Goal: Use online tool/utility: Use online tool/utility

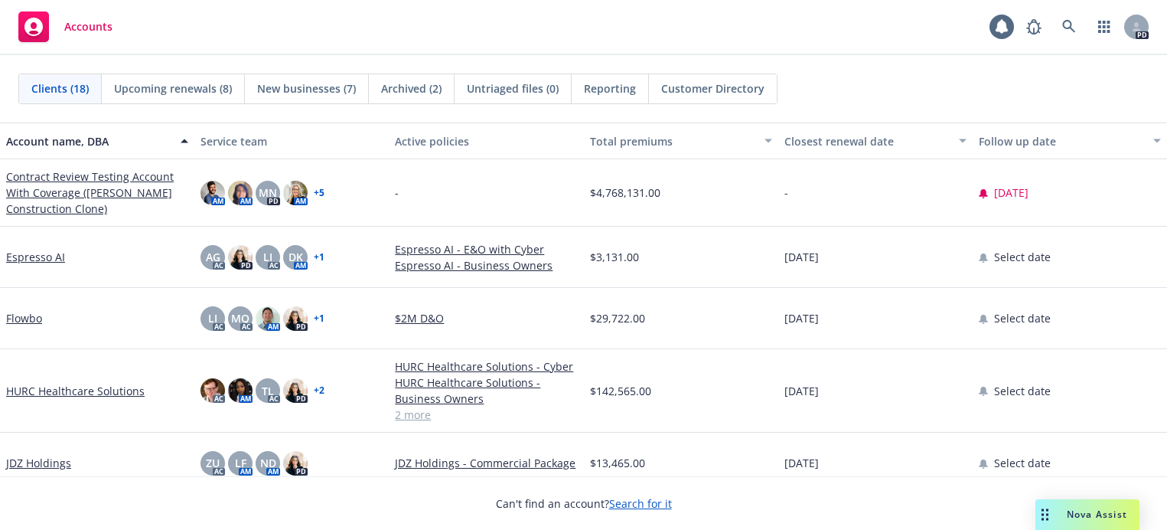
click at [1049, 520] on div "Drag to move" at bounding box center [1045, 514] width 19 height 31
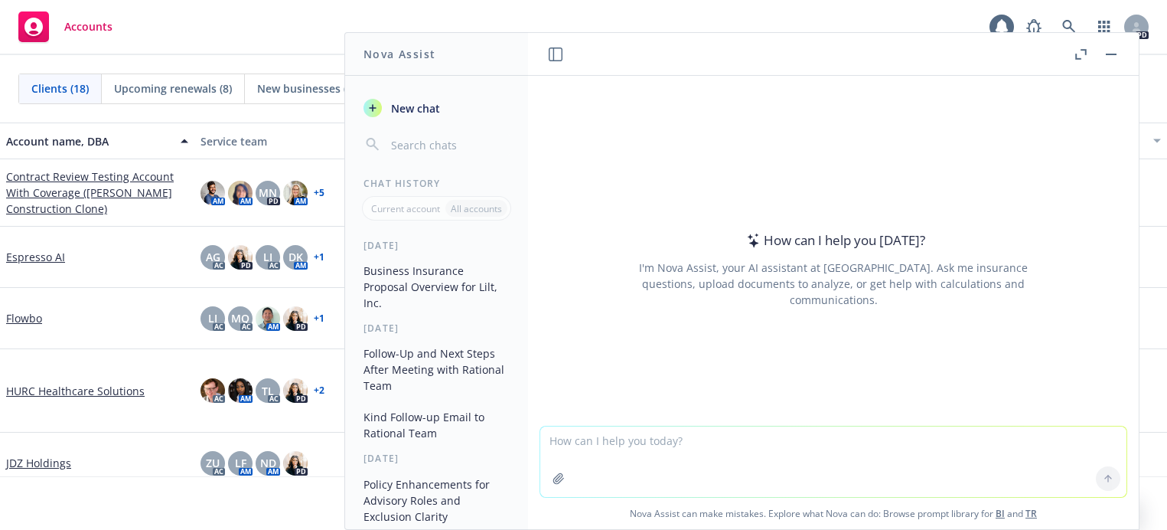
click at [583, 432] on textarea at bounding box center [833, 461] width 586 height 70
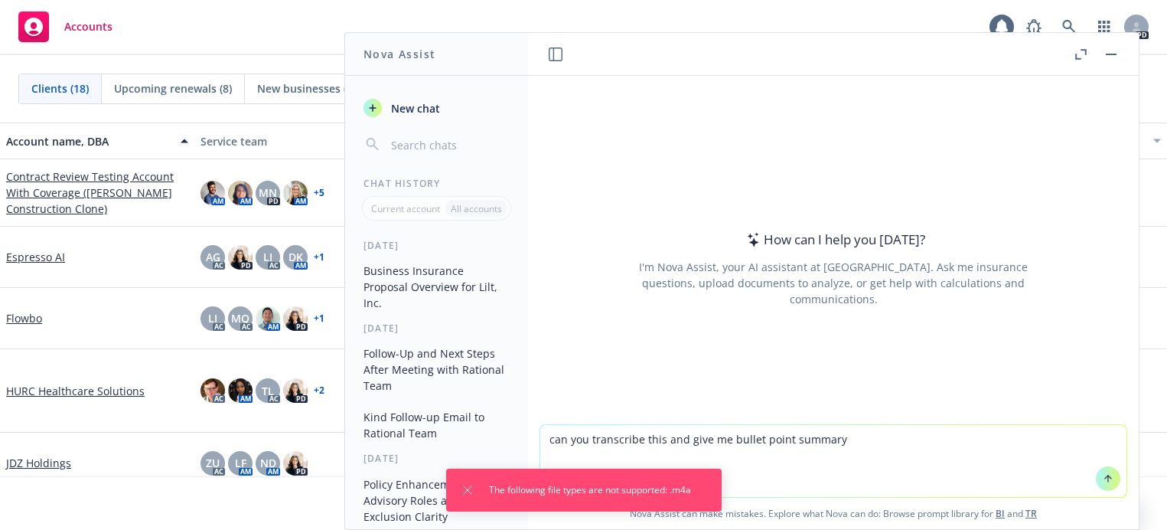
click at [800, 472] on textarea "can you transcribe this and give me bullet point summary" at bounding box center [833, 461] width 586 height 72
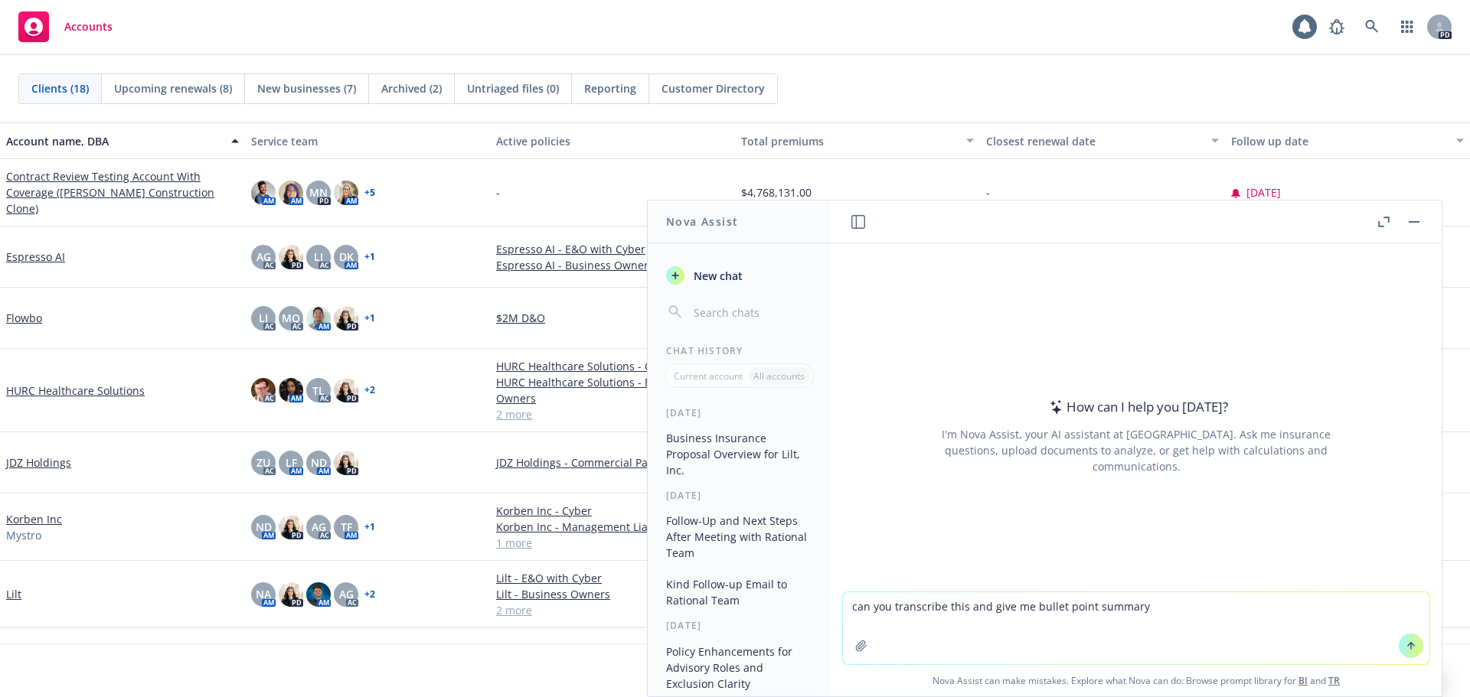
drag, startPoint x: 1143, startPoint y: 609, endPoint x: 792, endPoint y: 609, distance: 351.4
click at [830, 529] on div "Nova Assist New chat Chat History Current account All accounts [DATE] Business …" at bounding box center [1136, 449] width 612 height 498
paste textarea
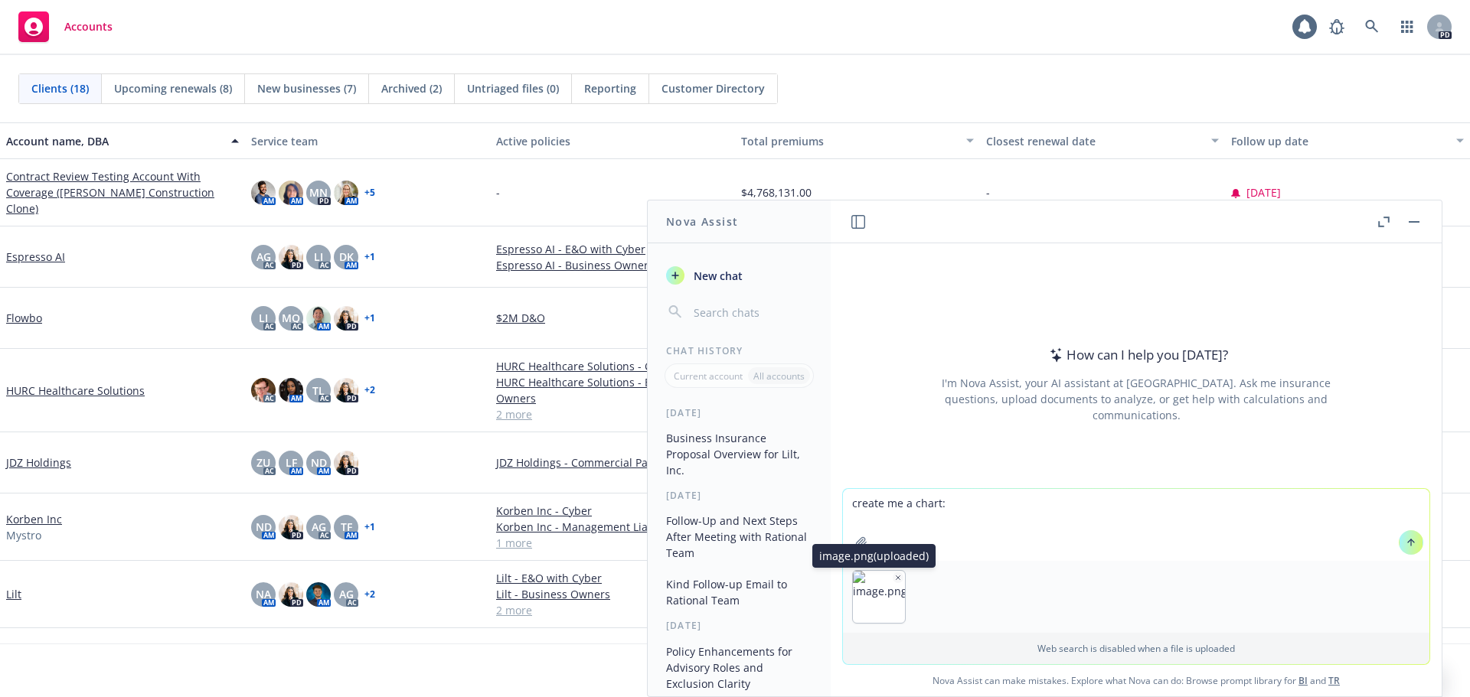
click at [894, 529] on icon "button" at bounding box center [898, 578] width 8 height 8
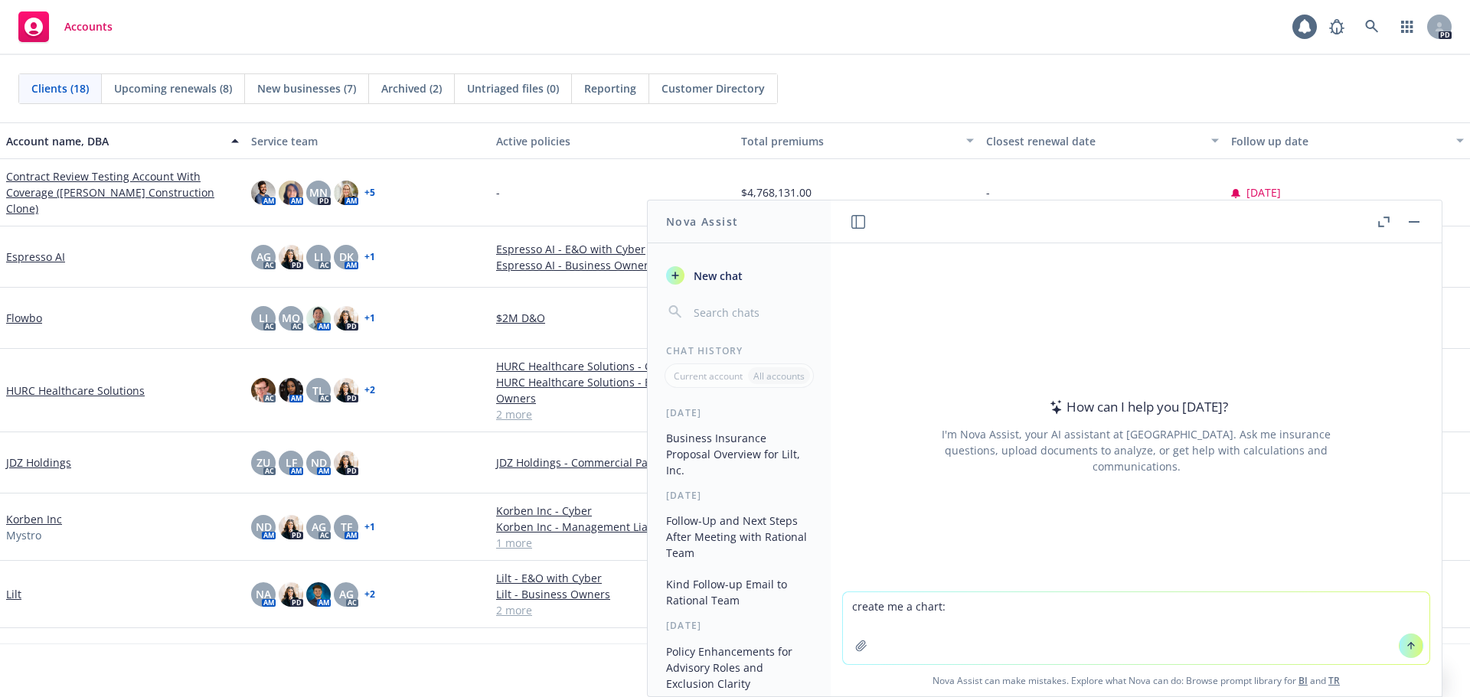
click at [956, 529] on textarea "create me a chart:" at bounding box center [1136, 628] width 586 height 72
paste textarea "• Loremip: Dolorsi (ame “CONSECT”) • Adipi el seddo: E&T (incidid + utlabo), ET…"
type textarea "loremi do s ametc: • Adipisc: Elitsed (doe “TEMPORI”) • Utlab et dolor: M&A (en…"
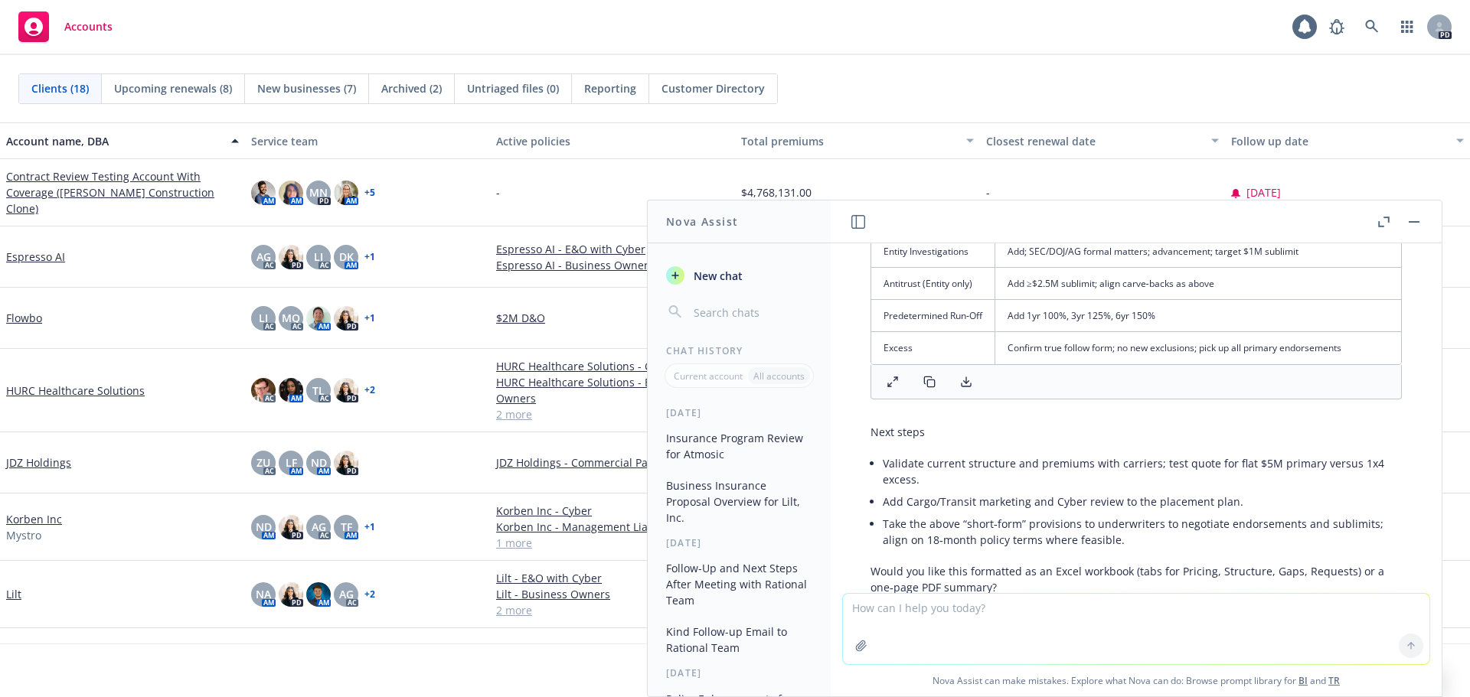
scroll to position [2267, 0]
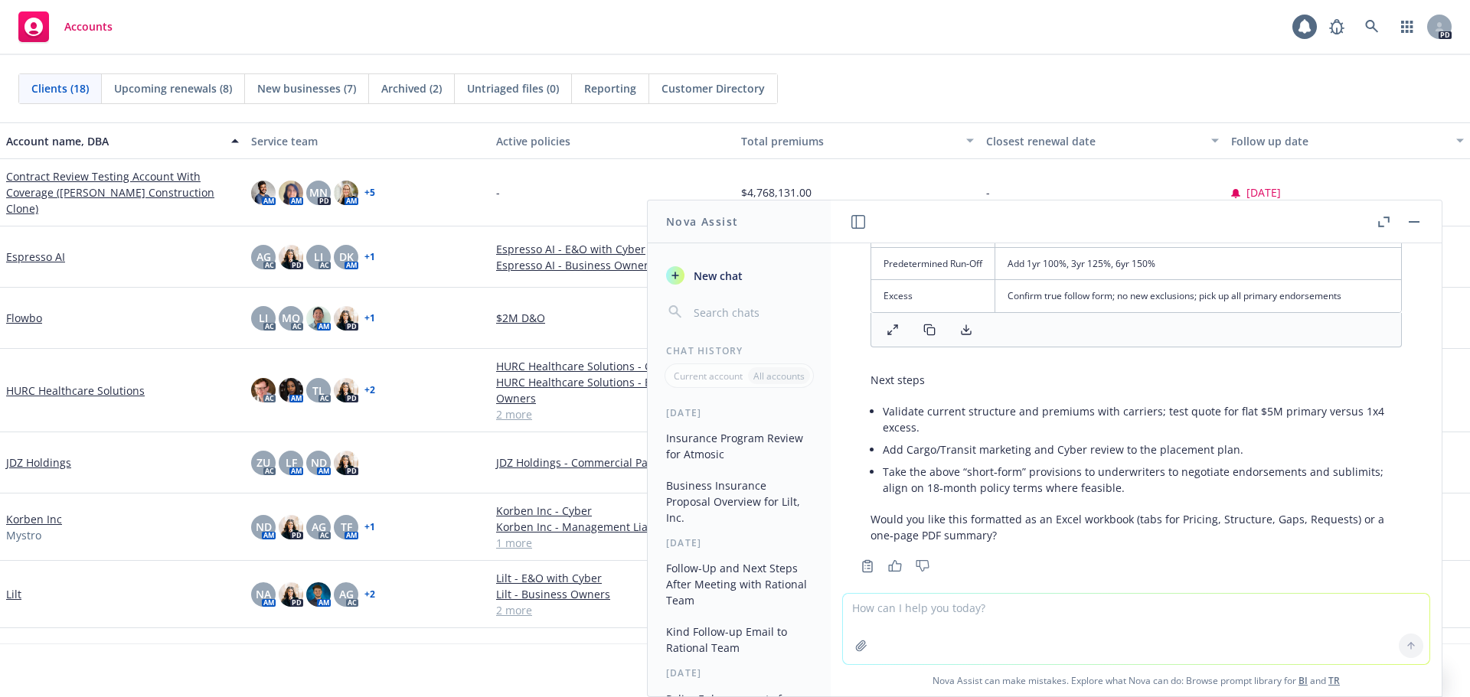
click at [965, 324] on icon at bounding box center [966, 330] width 12 height 12
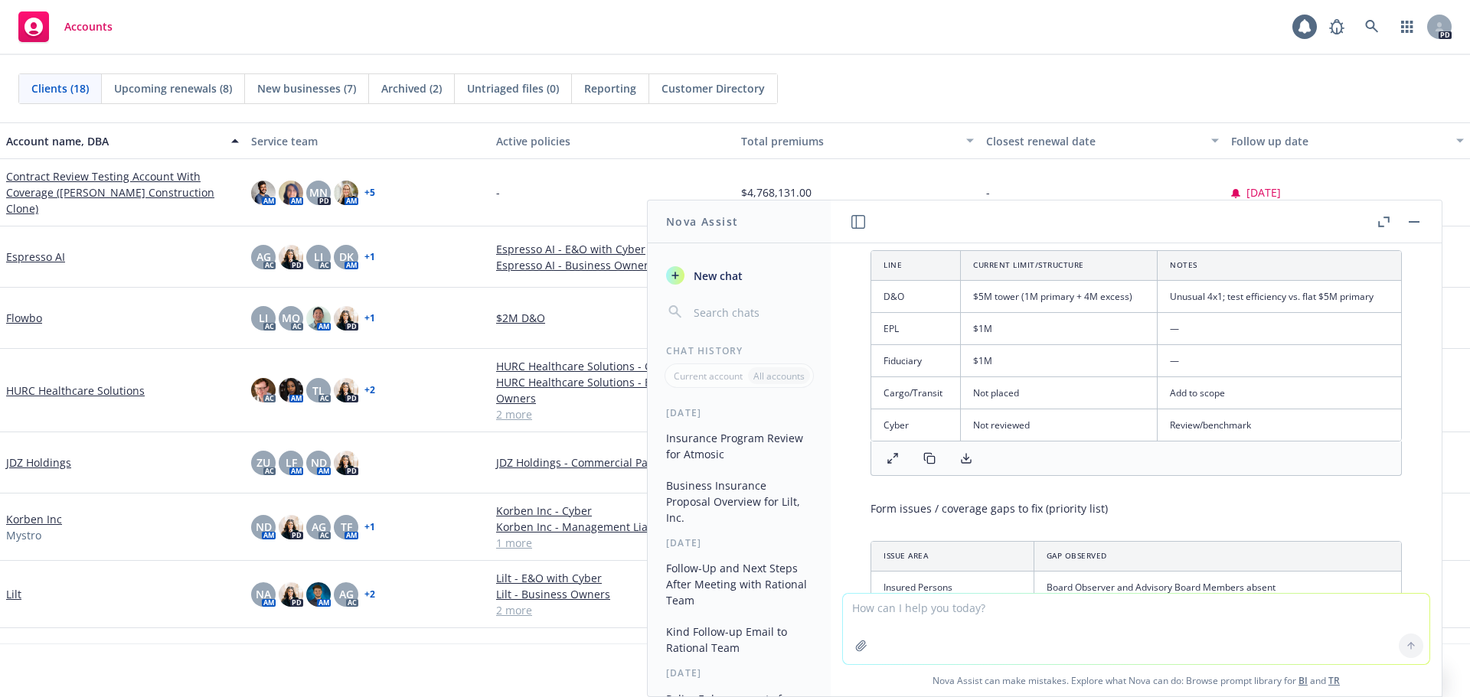
scroll to position [965, 0]
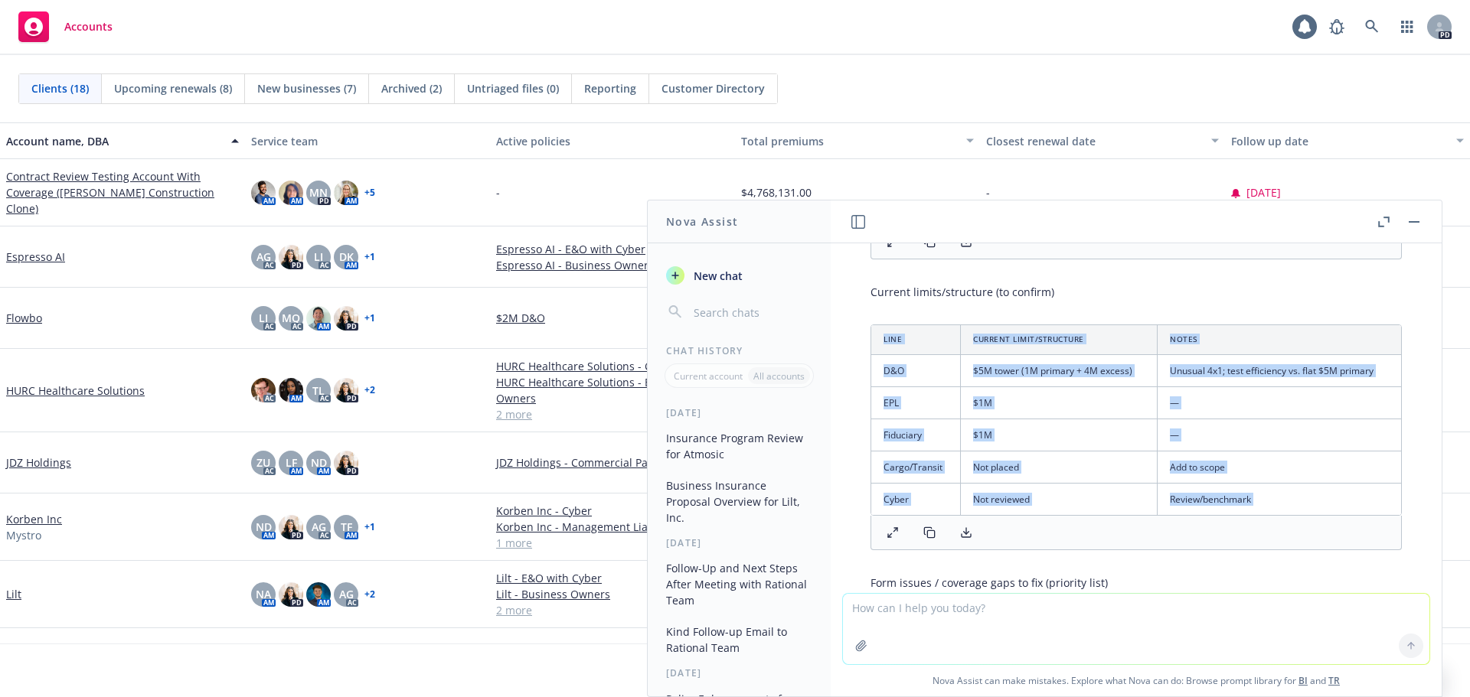
drag, startPoint x: 1376, startPoint y: 509, endPoint x: 848, endPoint y: 300, distance: 568.0
click at [934, 527] on icon at bounding box center [929, 533] width 12 height 12
click at [1167, 516] on div at bounding box center [1135, 533] width 531 height 34
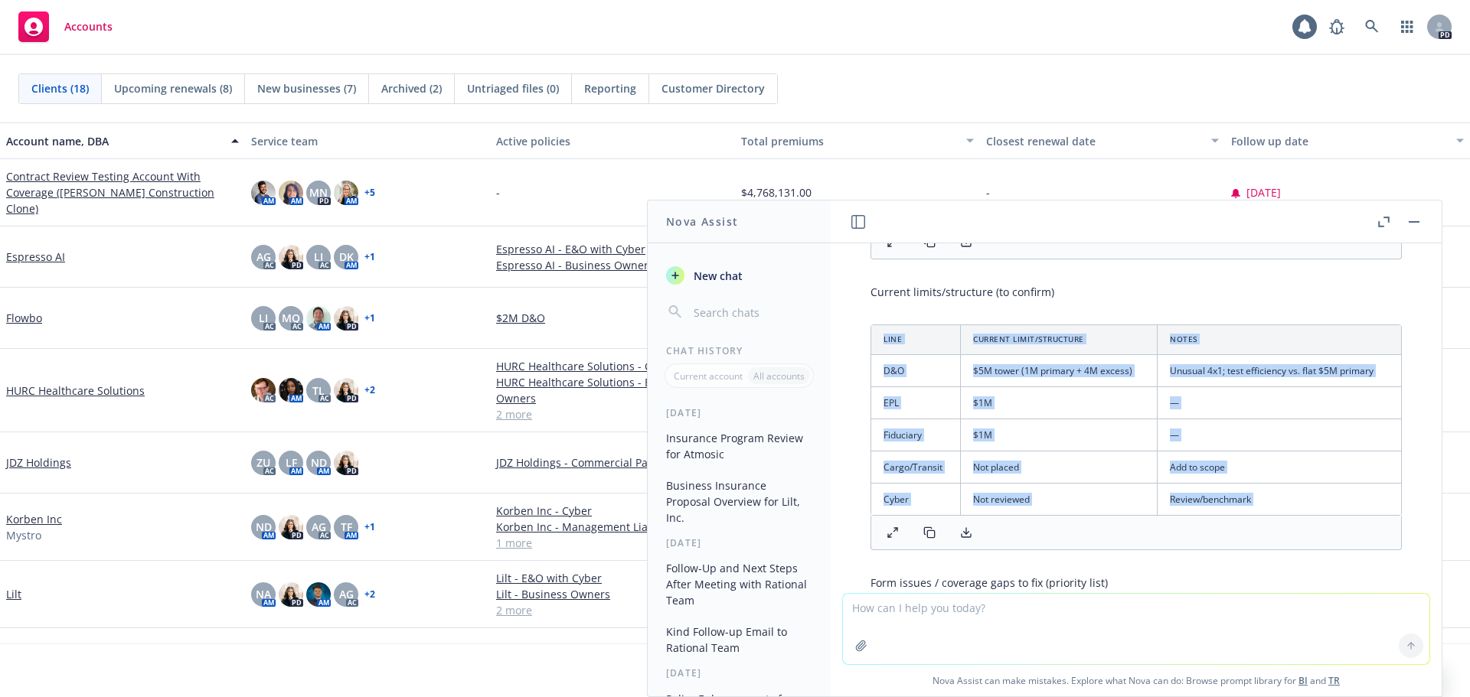
drag, startPoint x: 1382, startPoint y: 514, endPoint x: 870, endPoint y: 307, distance: 553.3
drag, startPoint x: 872, startPoint y: 292, endPoint x: 1174, endPoint y: 508, distance: 371.5
click at [1167, 508] on div "Line Current Limit/Structure Notes D&O $5M tower (1M primary + 4M excess) Unusu…" at bounding box center [1135, 438] width 531 height 226
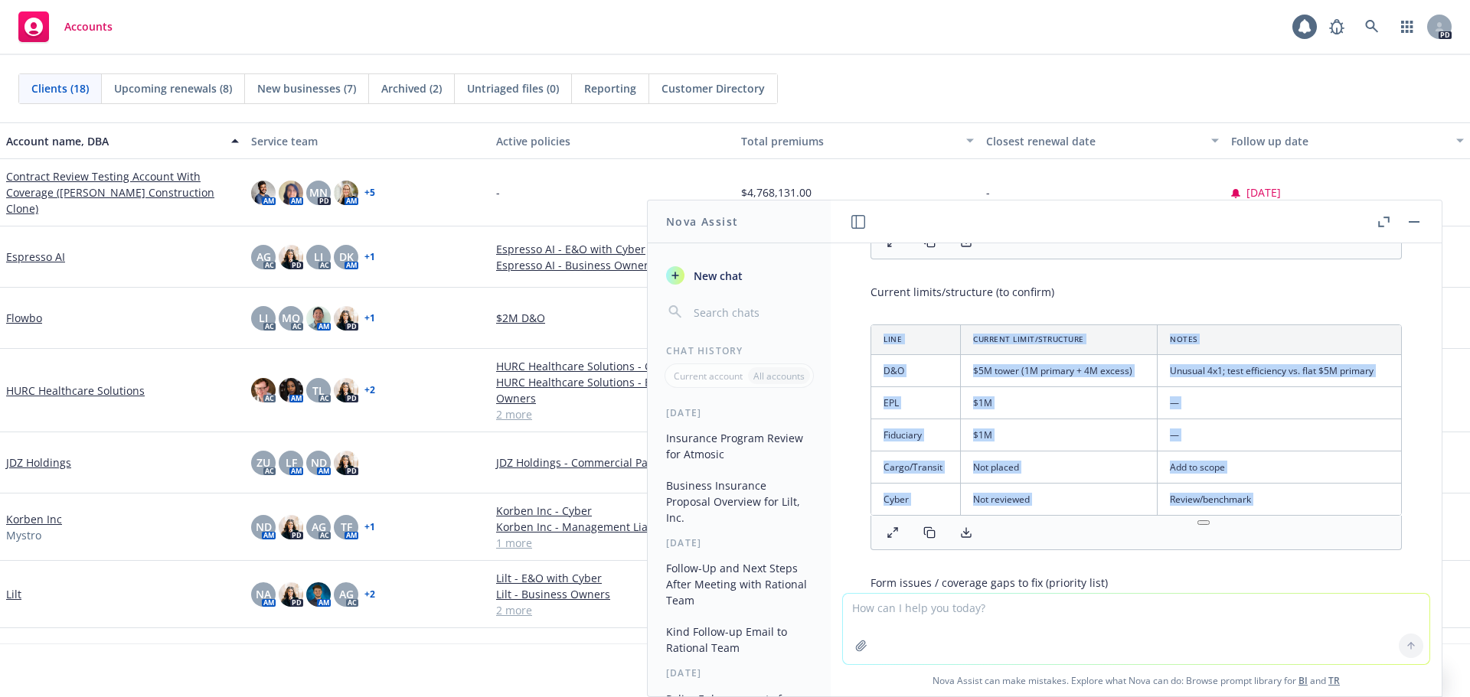
copy div "Line Current Limit/Structure Notes D&O $5M tower (1M primary + 4M excess) Unusu…"
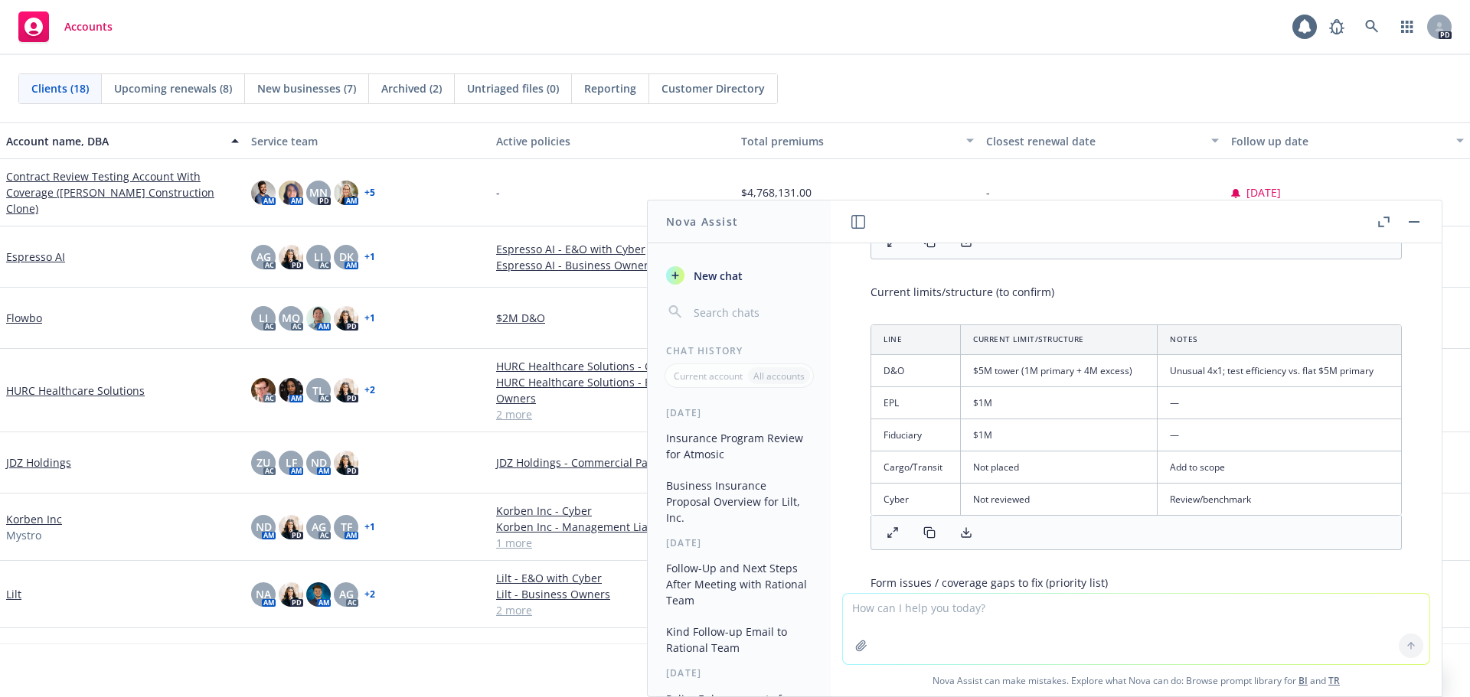
click at [895, 529] on textarea at bounding box center [1136, 629] width 586 height 70
paste textarea "• Insured: Atmosic (aka “ATMOSIC”) • Lines in scope: D&O (primary + excess), EP…"
type textarea "create me a chart: • Insured: Atmosic (aka “ATMOSIC”) • Lines in scope: D&O (pr…"
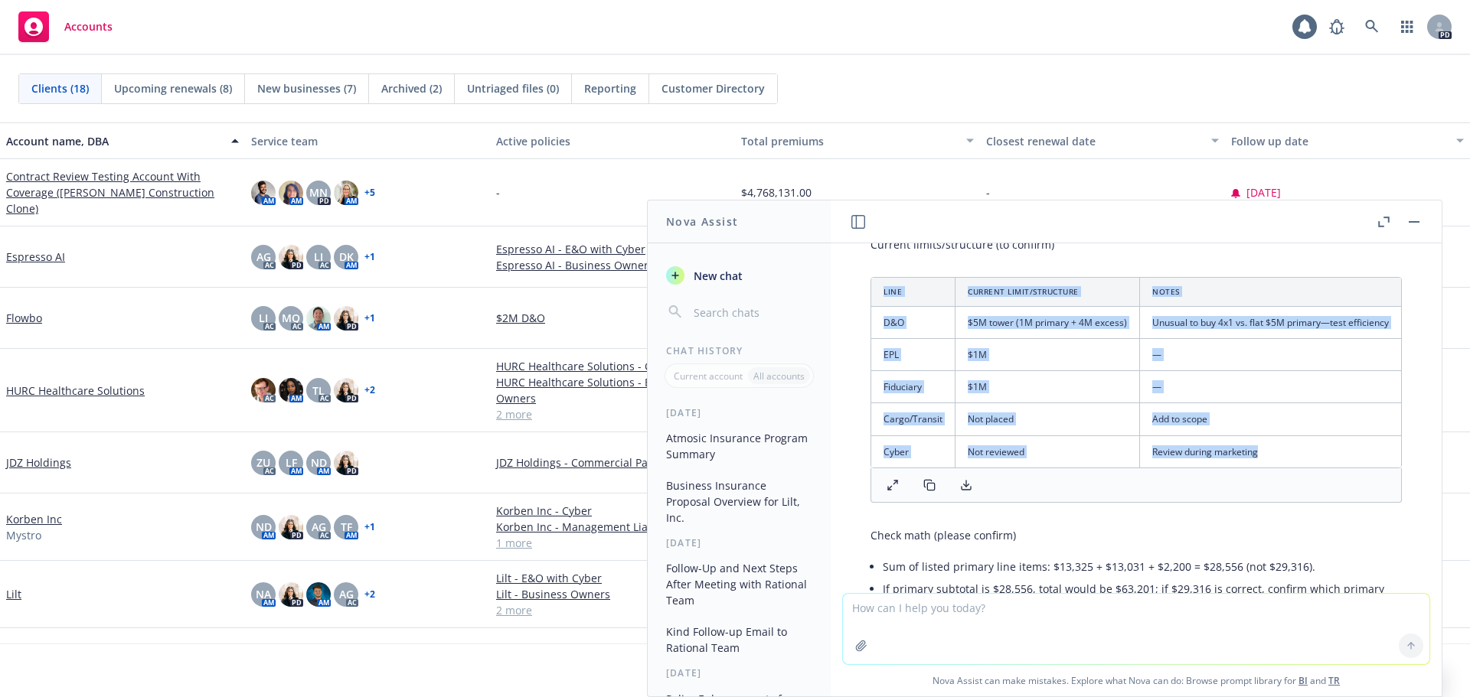
scroll to position [0, 21]
drag, startPoint x: 878, startPoint y: 391, endPoint x: 1278, endPoint y: 410, distance: 400.0
click at [1167, 410] on div "Here’s a clean, client-ready chart for Atmosic. Note: there’s a math mismatch i…" at bounding box center [1136, 224] width 562 height 968
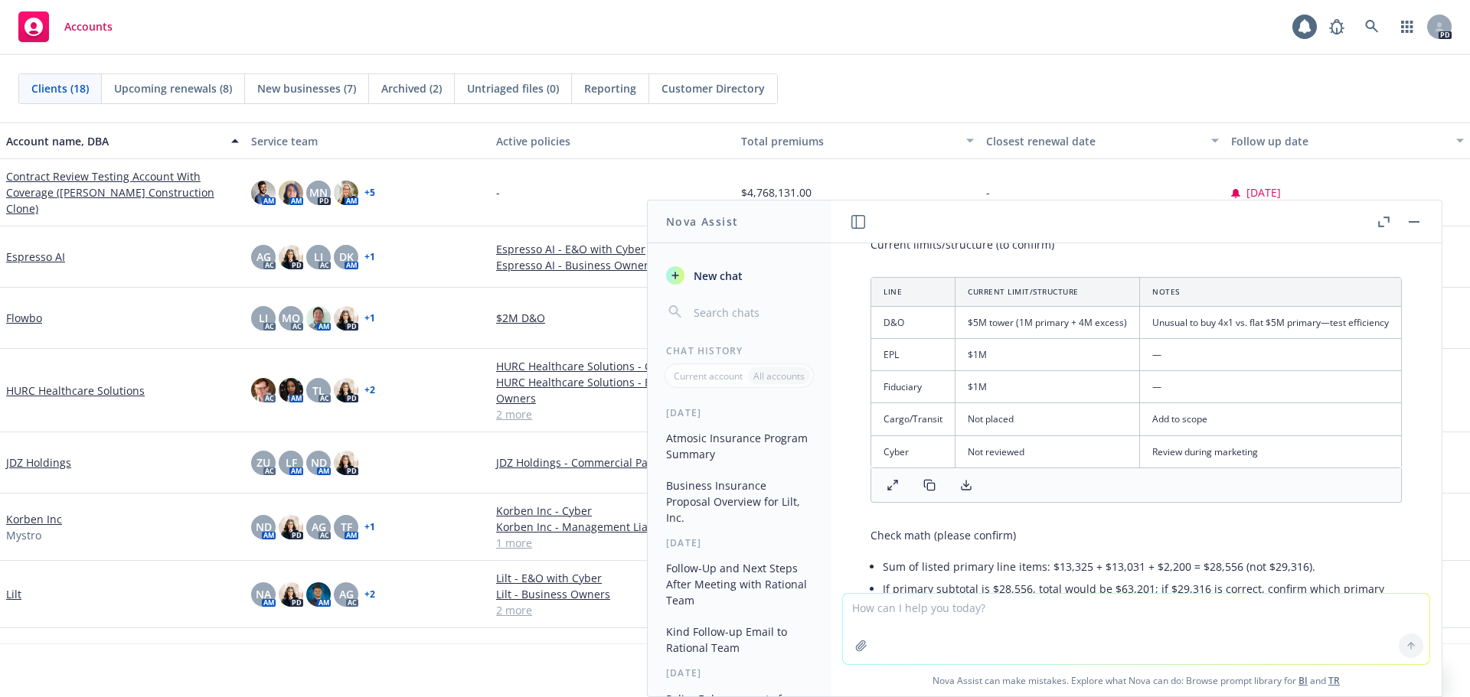
click at [948, 529] on textarea at bounding box center [1136, 629] width 586 height 70
paste textarea "Lore ipsumd/sitametc adip el sed (doeiusmo temp) • Incid Utlabore etd Magnaali …"
type textarea "loremi do s ametcons adipi el sedd eius tem inc utlab etdolore magnaa enimadm v…"
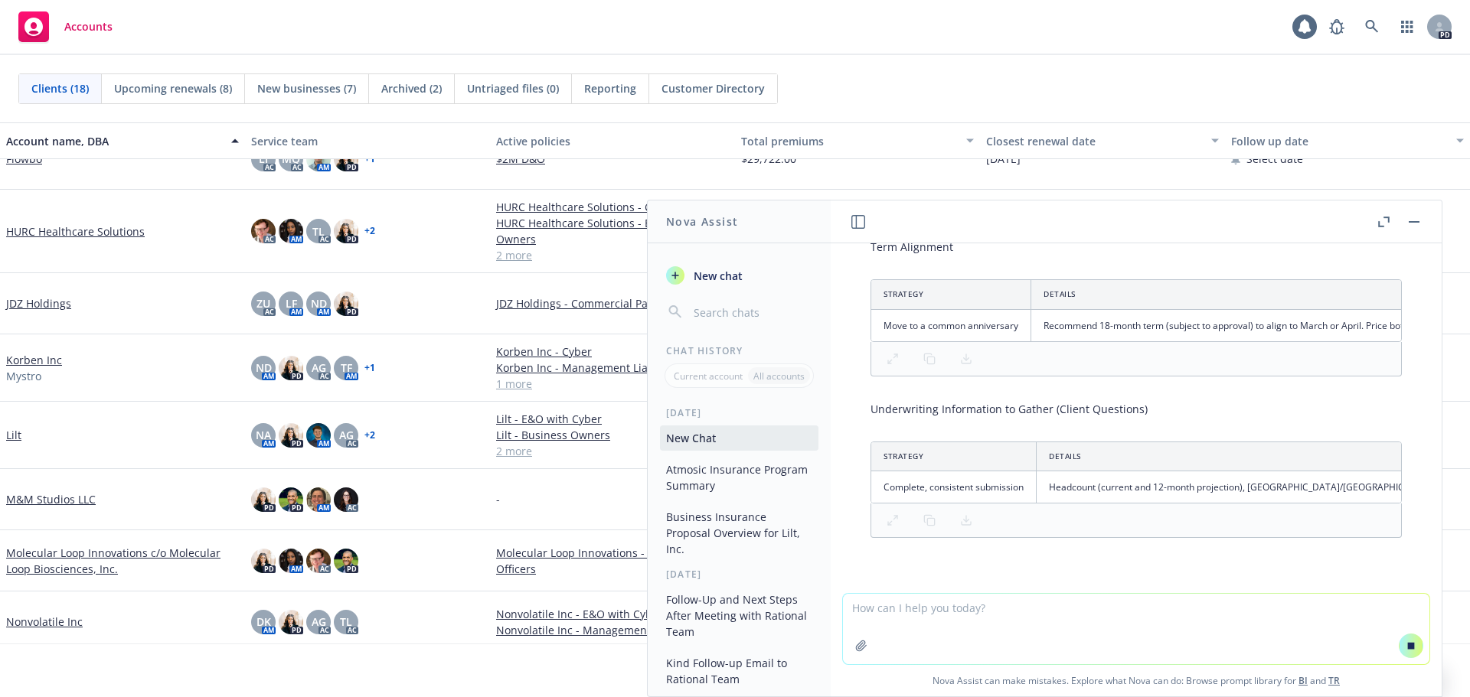
scroll to position [6389, 0]
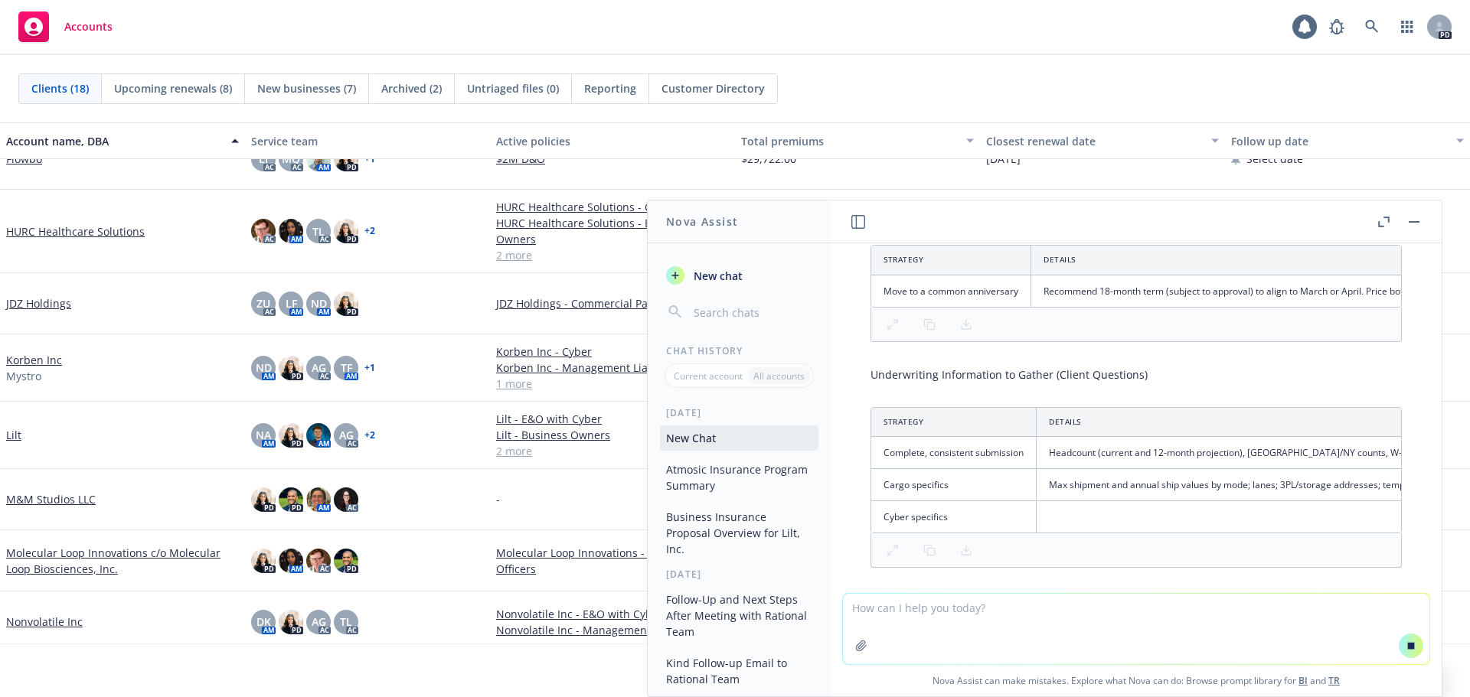
click at [942, 529] on textarea at bounding box center [1136, 629] width 586 height 70
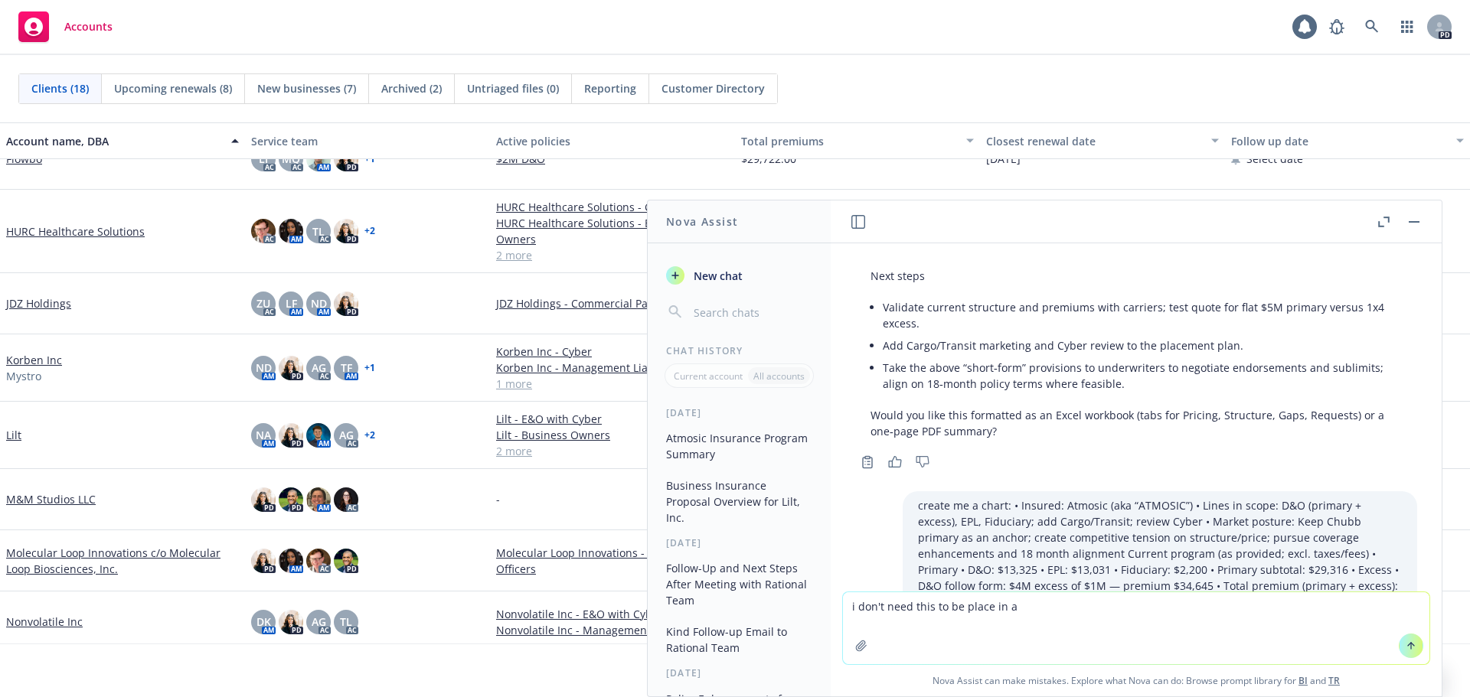
scroll to position [2344, 0]
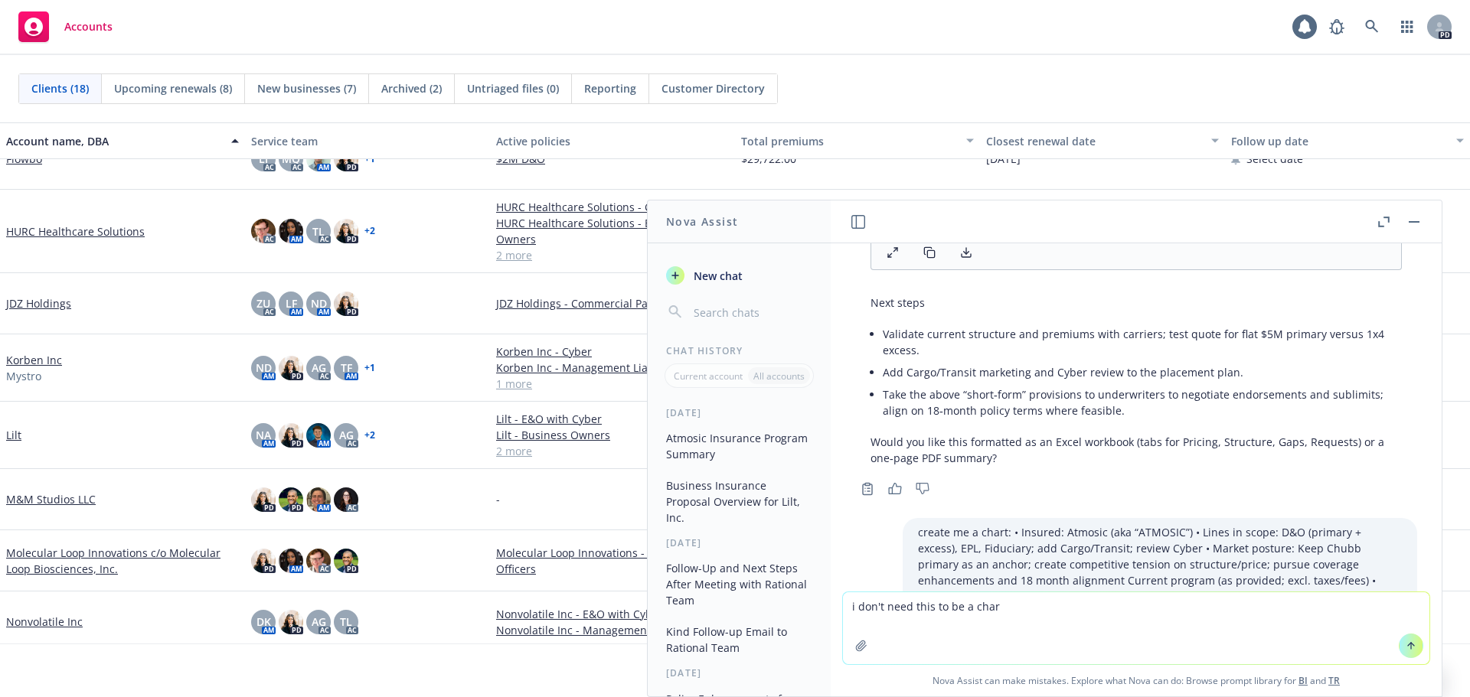
type textarea "i don't need this to be a chart"
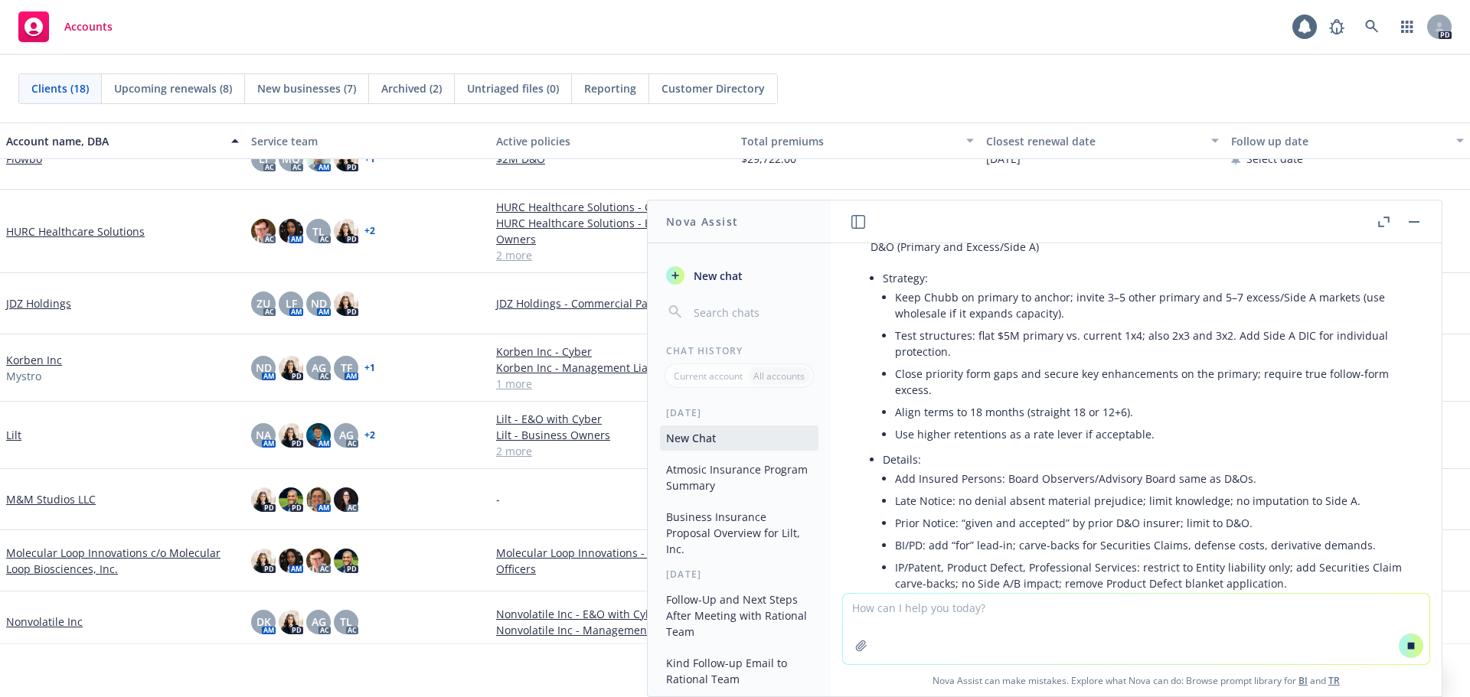
scroll to position [7325, 0]
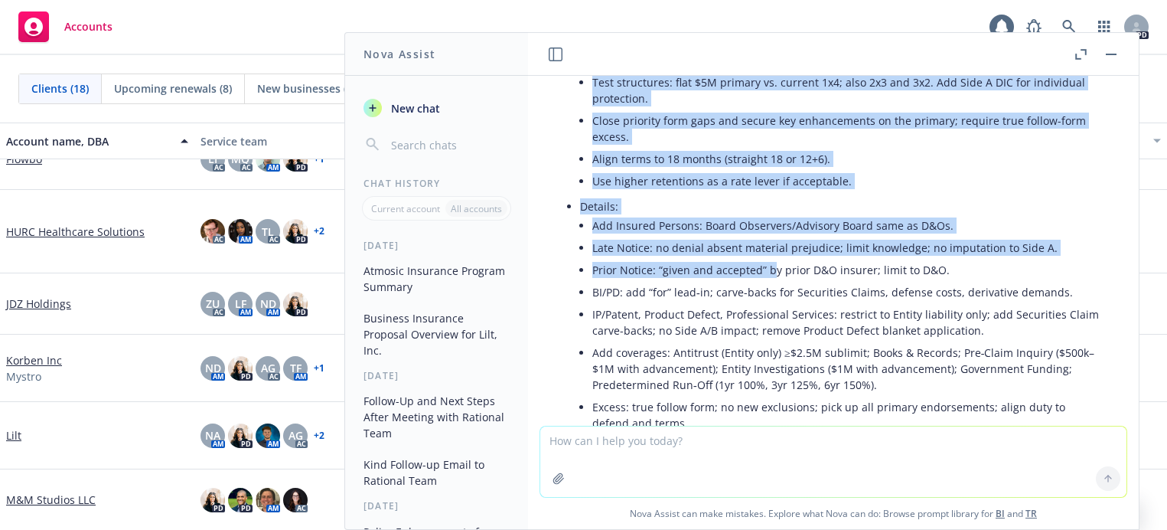
scroll to position [7484, 0]
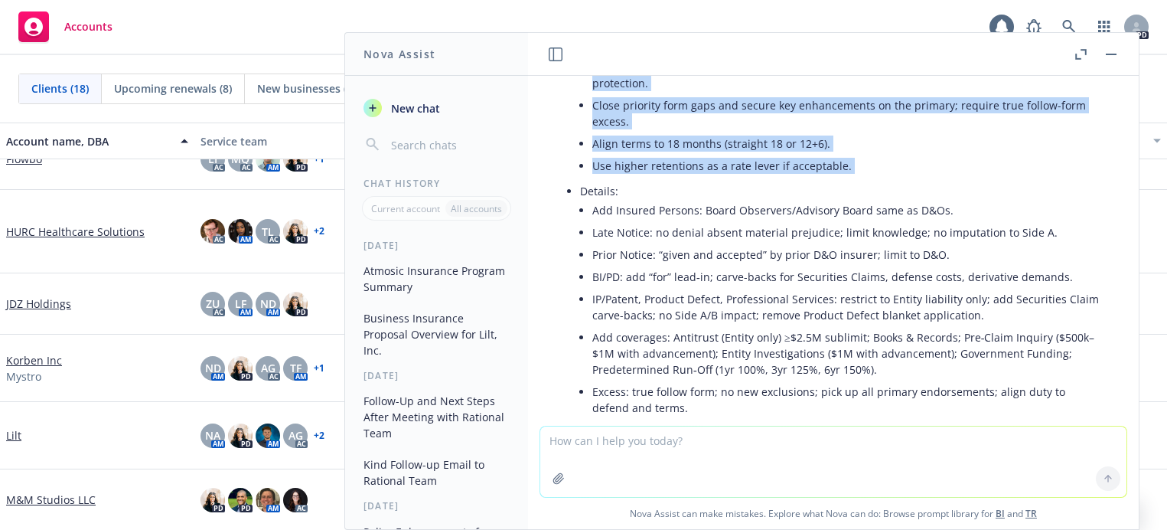
drag, startPoint x: 572, startPoint y: 250, endPoint x: 869, endPoint y: 237, distance: 297.3
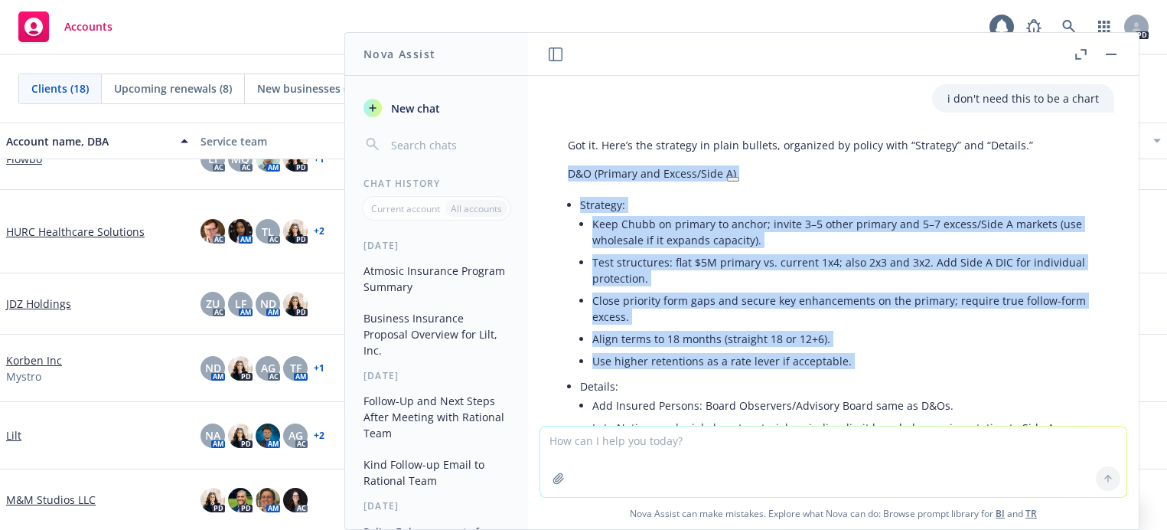
scroll to position [7331, 0]
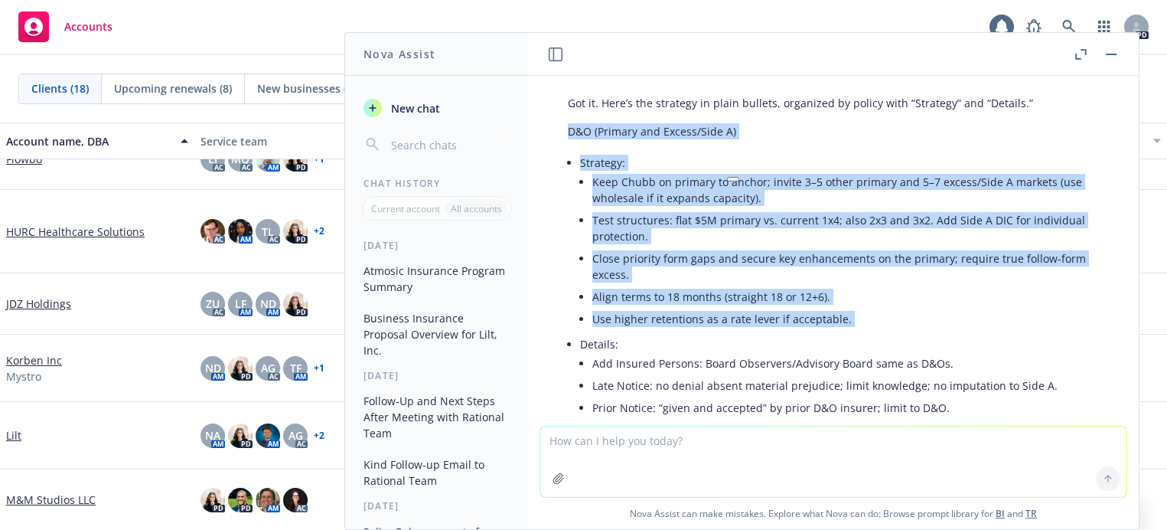
click at [651, 207] on li "Strategy: Keep Chubb on primary to anchor; invite 3–5 other primary and 5–7 exc…" at bounding box center [839, 242] width 519 height 181
click at [636, 198] on li "Strategy: Keep Chubb on primary to anchor; invite 3–5 other primary and 5–7 exc…" at bounding box center [839, 242] width 519 height 181
drag, startPoint x: 583, startPoint y: 204, endPoint x: 849, endPoint y: 361, distance: 309.6
click at [849, 333] on li "Strategy: Keep Chubb on primary to anchor; invite 3–5 other primary and 5–7 exc…" at bounding box center [839, 242] width 519 height 181
copy li "Strategy: Keep Chubb on primary to anchor; invite 3–5 other primary and 5–7 exc…"
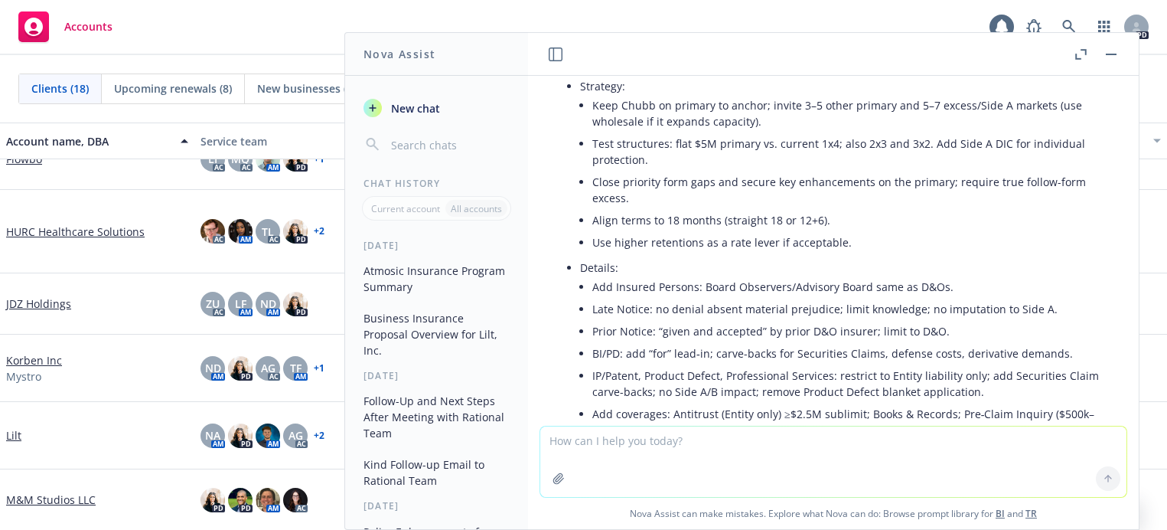
click at [745, 298] on li "Add Insured Persons: Board Observers/Advisory Board same as D&Os." at bounding box center [845, 287] width 507 height 22
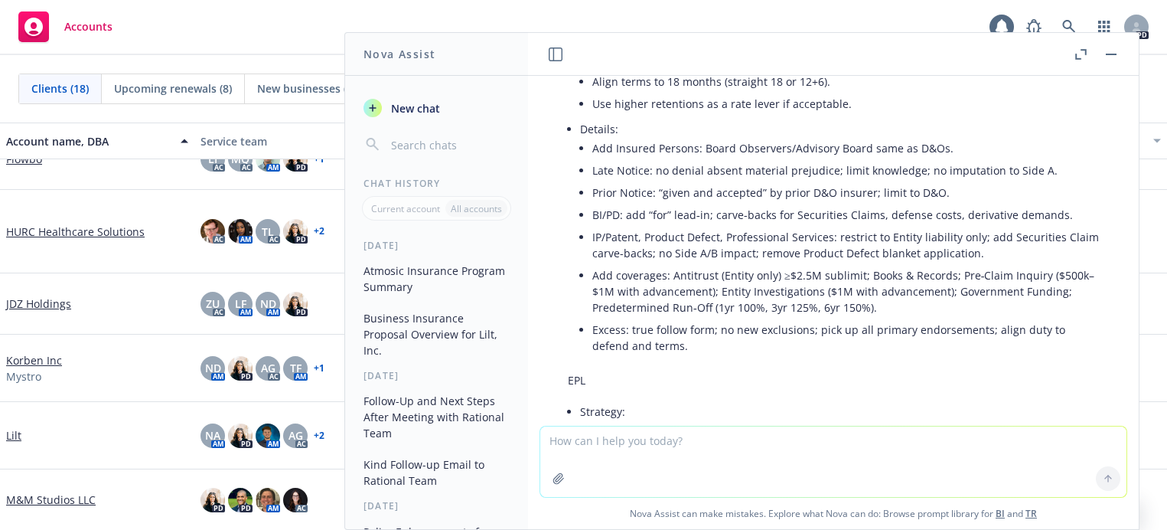
scroll to position [7561, 0]
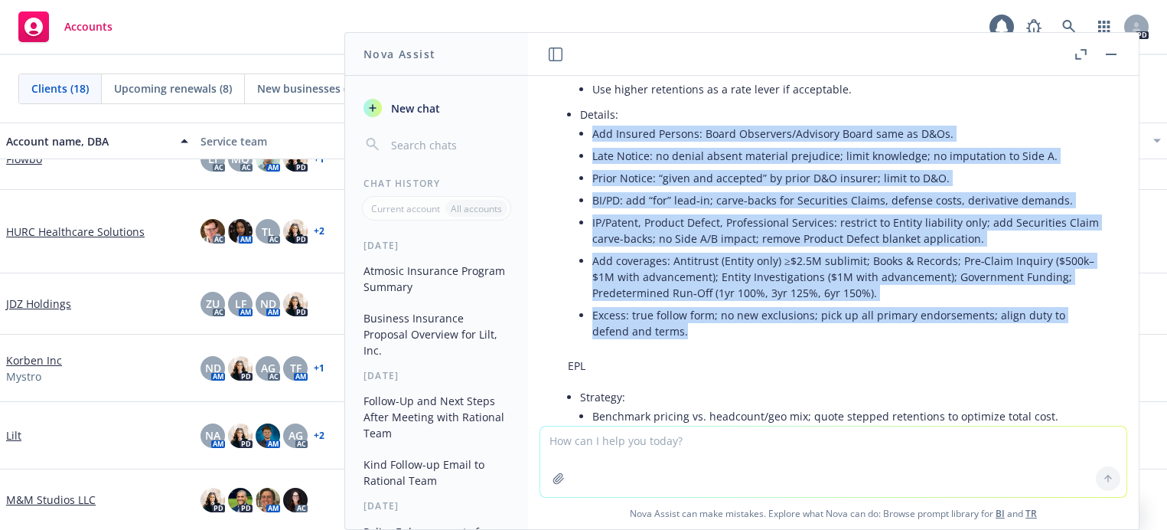
drag, startPoint x: 707, startPoint y: 371, endPoint x: 573, endPoint y: 182, distance: 231.5
copy ul "Add Insured Persons: Board Observers/Advisory Board same as D&Os. Late Notice: …"
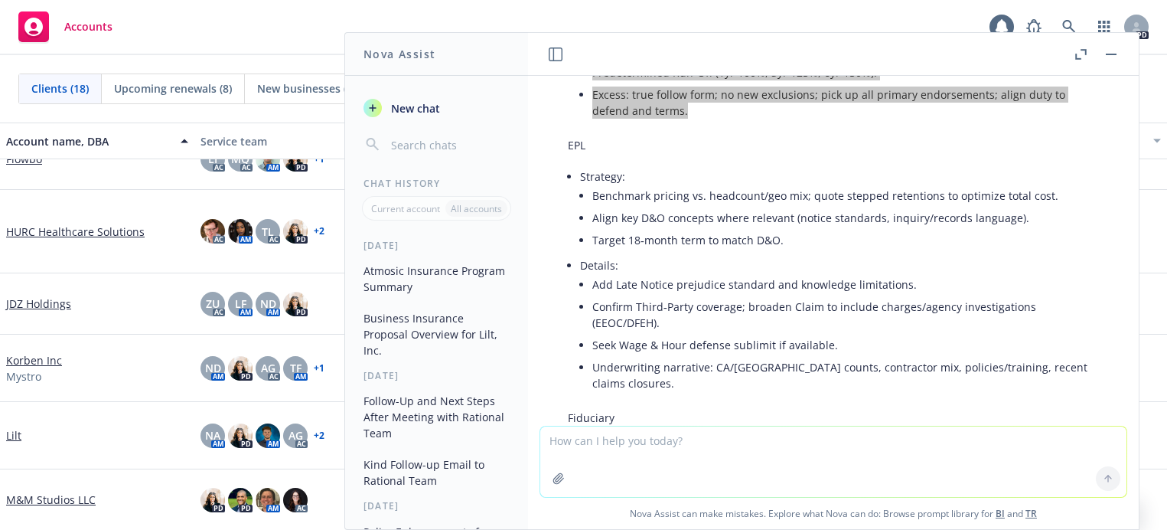
scroll to position [7790, 0]
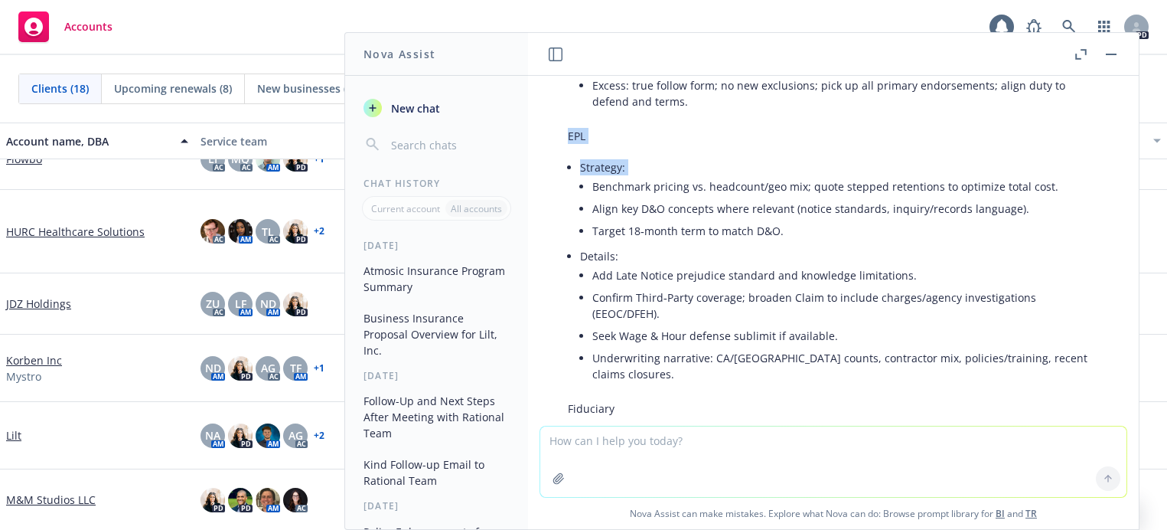
drag, startPoint x: 568, startPoint y: 177, endPoint x: 593, endPoint y: 230, distance: 58.5
click at [735, 197] on li "Benchmark pricing vs. headcount/geo mix; quote stepped retentions to optimize t…" at bounding box center [845, 186] width 507 height 22
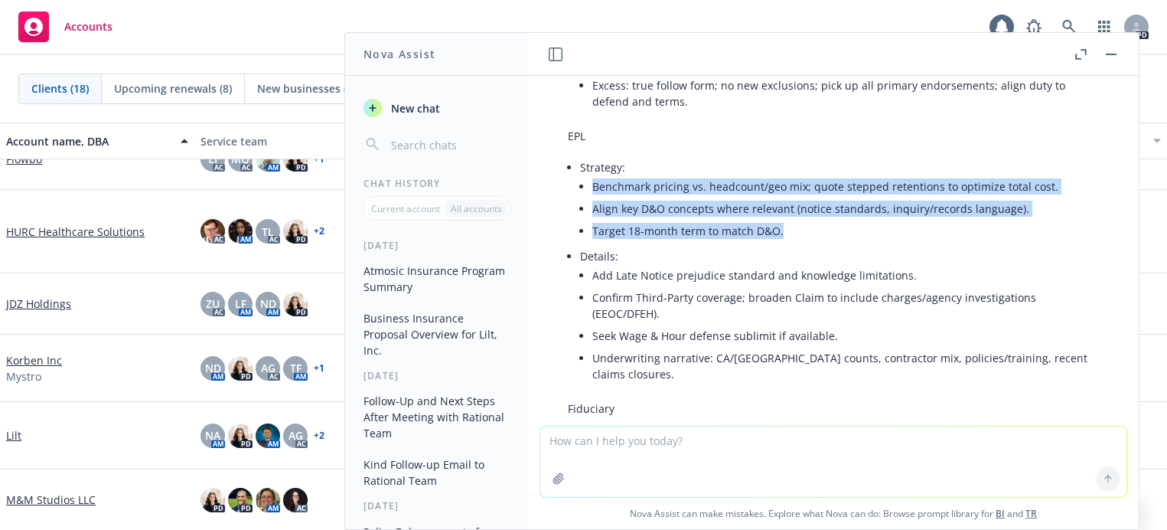
drag, startPoint x: 595, startPoint y: 236, endPoint x: 784, endPoint y: 285, distance: 195.3
click at [784, 242] on ul "Benchmark pricing vs. headcount/geo mix; quote stepped retentions to optimize t…" at bounding box center [845, 208] width 507 height 67
copy ul "Benchmark pricing vs. headcount/geo mix; quote stepped retentions to optimize t…"
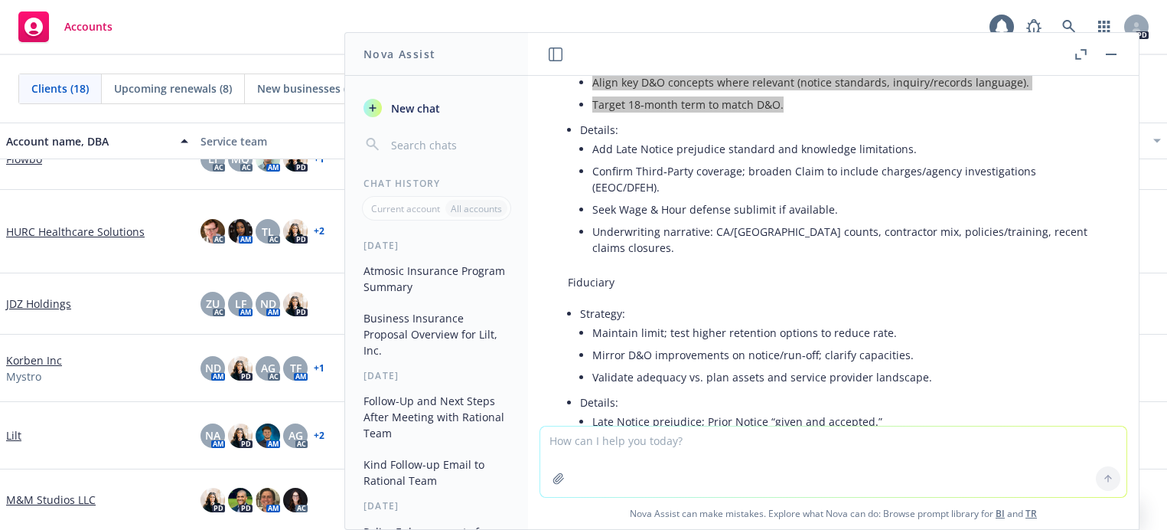
scroll to position [7944, 0]
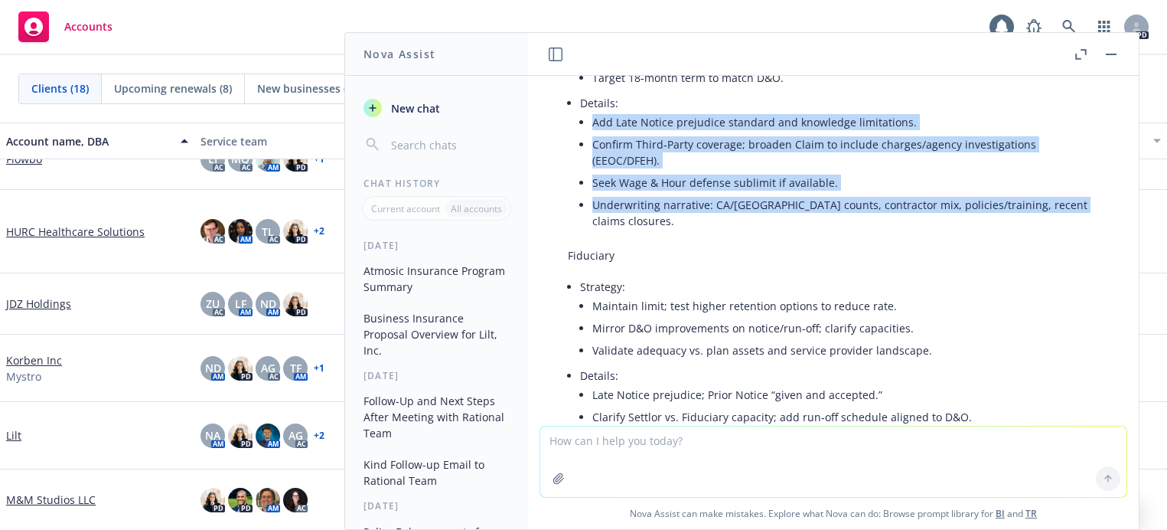
drag, startPoint x: 1061, startPoint y: 249, endPoint x: 584, endPoint y: 159, distance: 485.2
click at [584, 159] on li "Details: Add Late Notice prejudice standard and knowledge limitations. Confirm …" at bounding box center [839, 163] width 519 height 143
drag, startPoint x: 7, startPoint y: 0, endPoint x: 968, endPoint y: 252, distance: 993.2
click at [968, 232] on li "Underwriting narrative: CA/[GEOGRAPHIC_DATA] counts, contractor mix, policies/t…" at bounding box center [845, 213] width 507 height 38
drag, startPoint x: 1064, startPoint y: 247, endPoint x: 595, endPoint y: 166, distance: 476.2
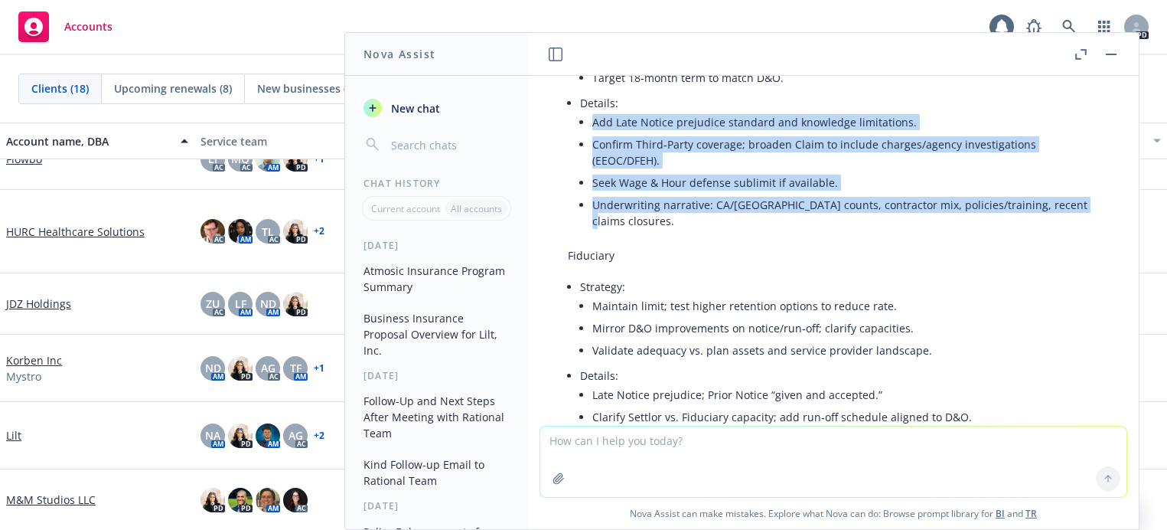
click at [595, 166] on ul "Add Late Notice prejudice standard and knowledge limitations. Confirm Third‑Par…" at bounding box center [845, 171] width 507 height 121
copy ul "Add Late Notice prejudice standard and knowledge limitations. Confirm Third‑Par…"
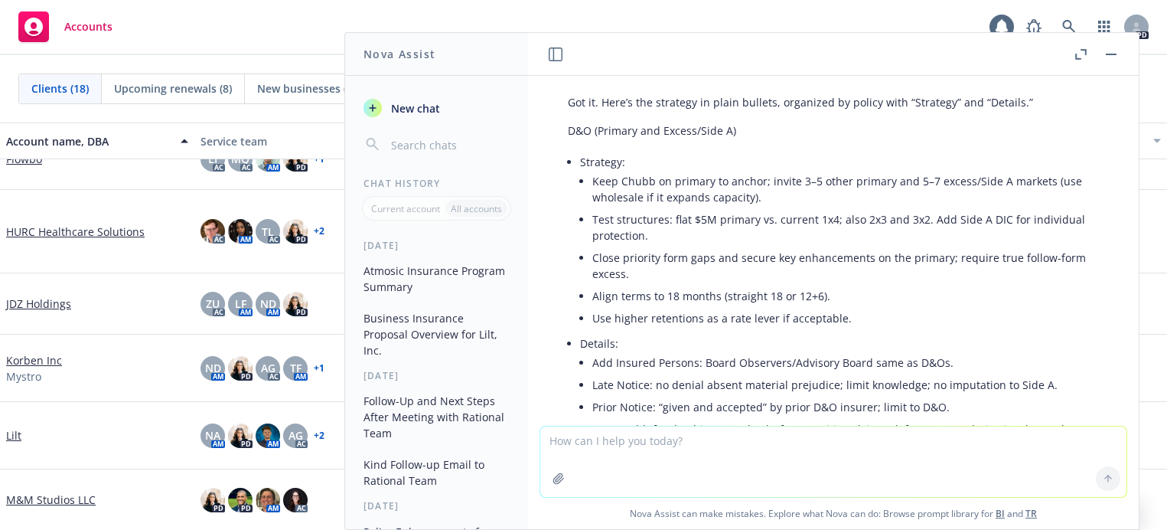
scroll to position [7331, 0]
drag, startPoint x: 695, startPoint y: 178, endPoint x: 570, endPoint y: 172, distance: 124.9
click at [570, 139] on p "D&O (Primary and Excess/Side A)" at bounding box center [833, 131] width 531 height 16
copy p "D&O (Primary and Excess/Side A)"
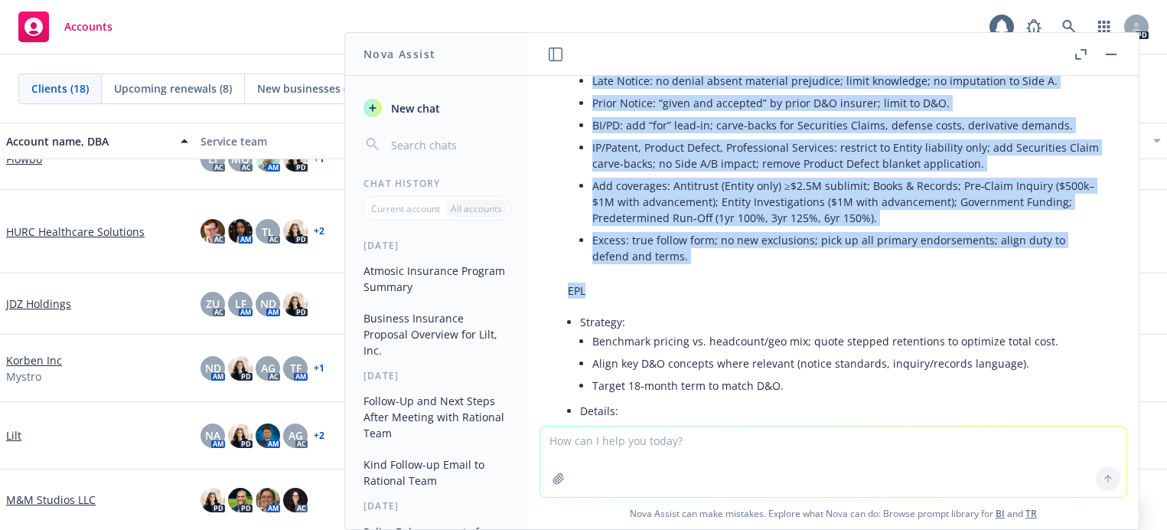
scroll to position [7637, 0]
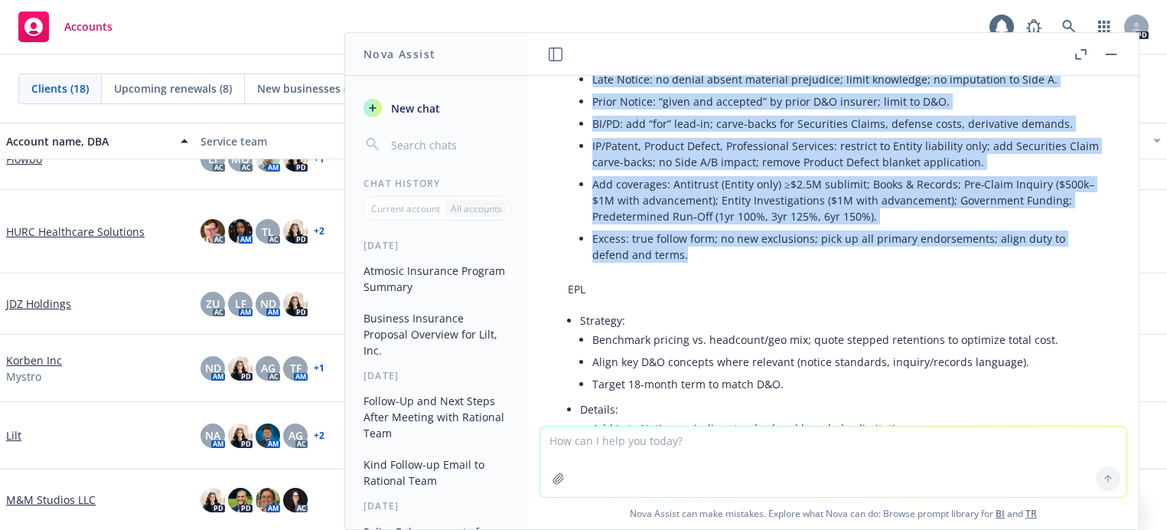
drag, startPoint x: 589, startPoint y: 224, endPoint x: 690, endPoint y: 309, distance: 132.0
click at [690, 269] on ul "Strategy: Keep Chubb on primary to anchor; invite 3–5 other primary and 5–7 exc…" at bounding box center [839, 56] width 519 height 423
copy ul "Lore Ipsum do sitamet co adipis; elitse 7–4 doeiu tempori utl 8–3 etdolo/Magn A…"
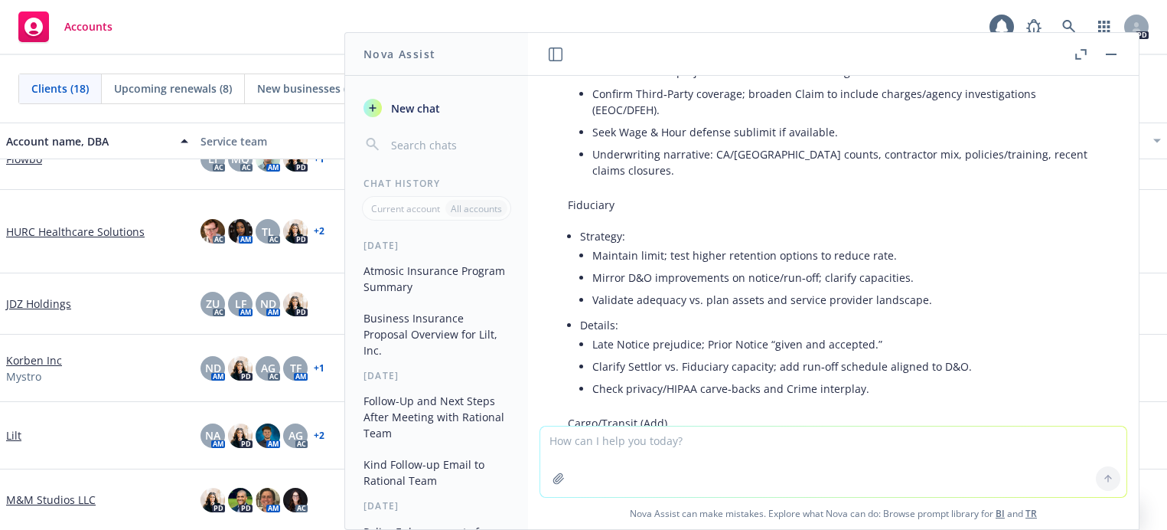
scroll to position [8020, 0]
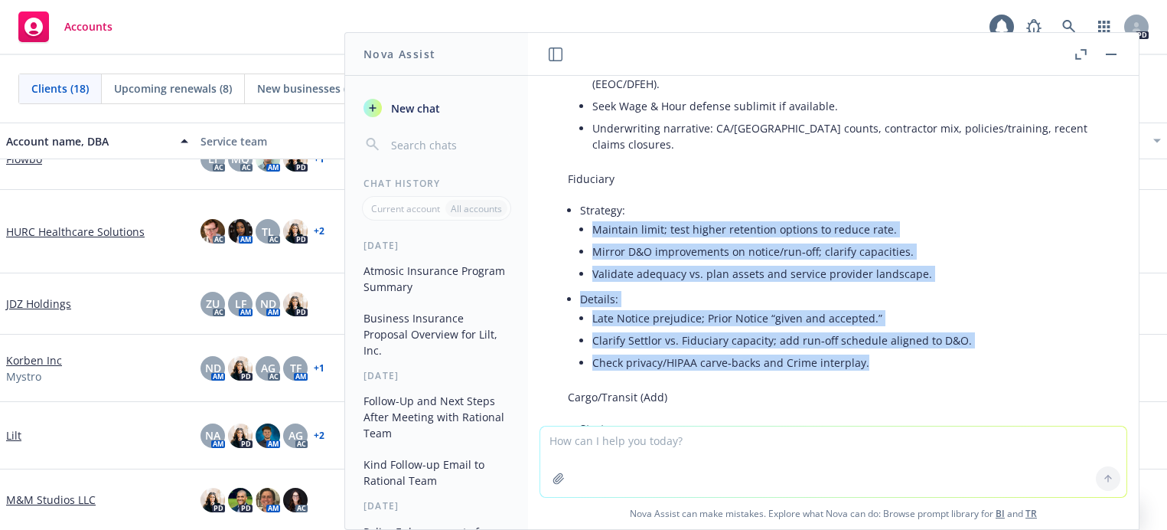
drag, startPoint x: 875, startPoint y: 391, endPoint x: 591, endPoint y: 253, distance: 315.7
click at [591, 253] on ul "Strategy: Maintain limit; test higher retention options to reduce rate. Mirror …" at bounding box center [839, 288] width 519 height 178
drag, startPoint x: 8, startPoint y: 4, endPoint x: 685, endPoint y: 371, distance: 770.3
copy ul "Maintain limit; test higher retention options to reduce rate. Mirror D&O improv…"
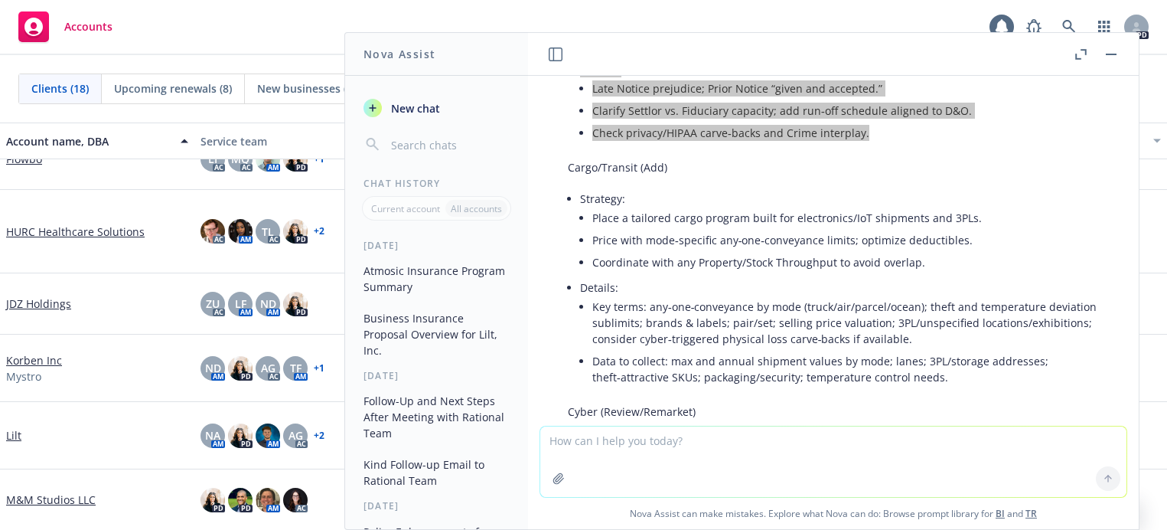
scroll to position [8173, 0]
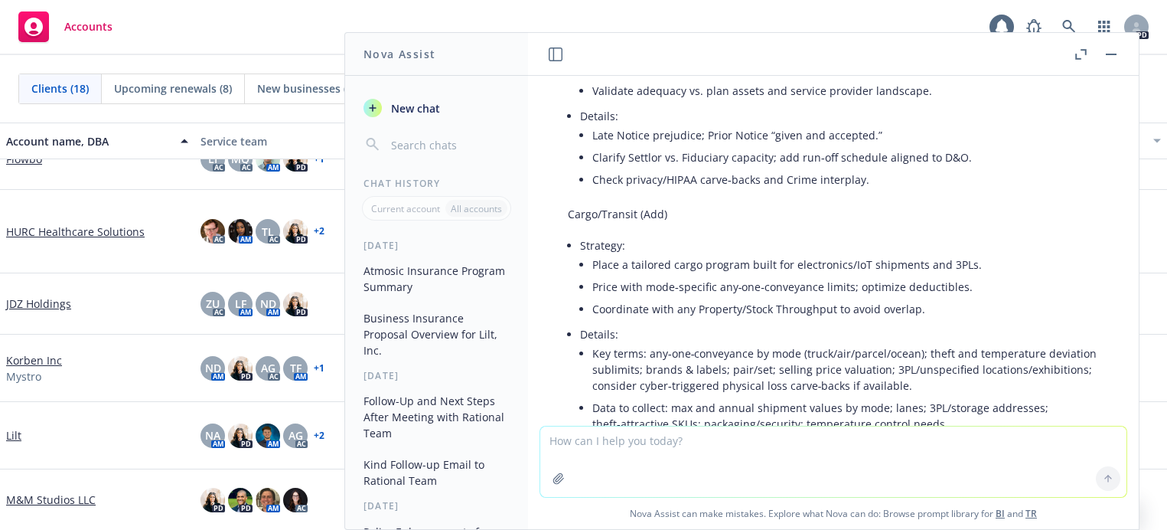
scroll to position [8250, 0]
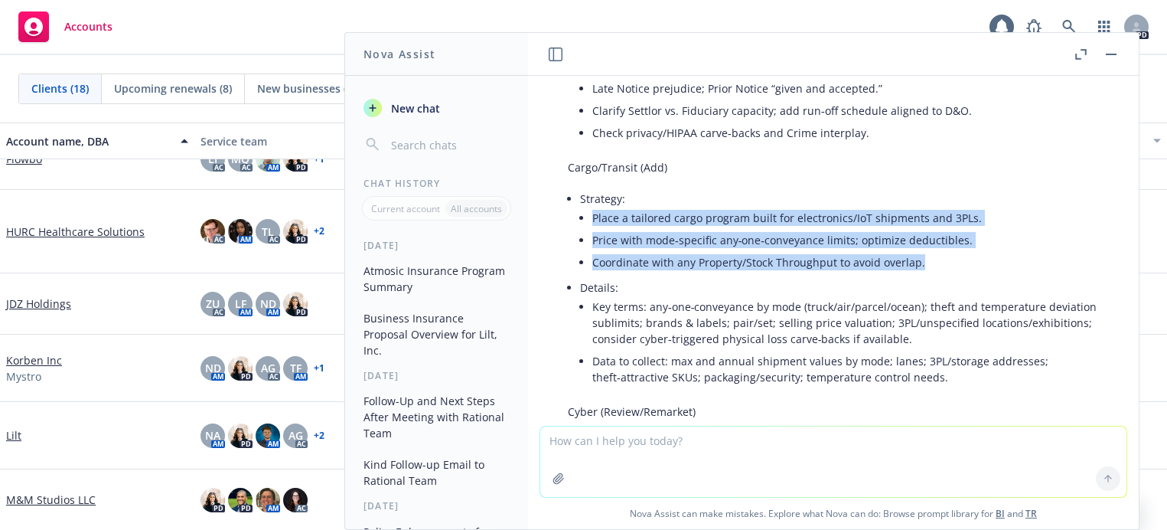
drag, startPoint x: 939, startPoint y: 293, endPoint x: 579, endPoint y: 244, distance: 363.1
click at [592, 244] on ul "Place a tailored cargo program built for electronics/IoT shipments and 3PLs. Pr…" at bounding box center [845, 240] width 507 height 67
copy ul "Place a tailored cargo program built for electronics/IoT shipments and 3PLs. Pr…"
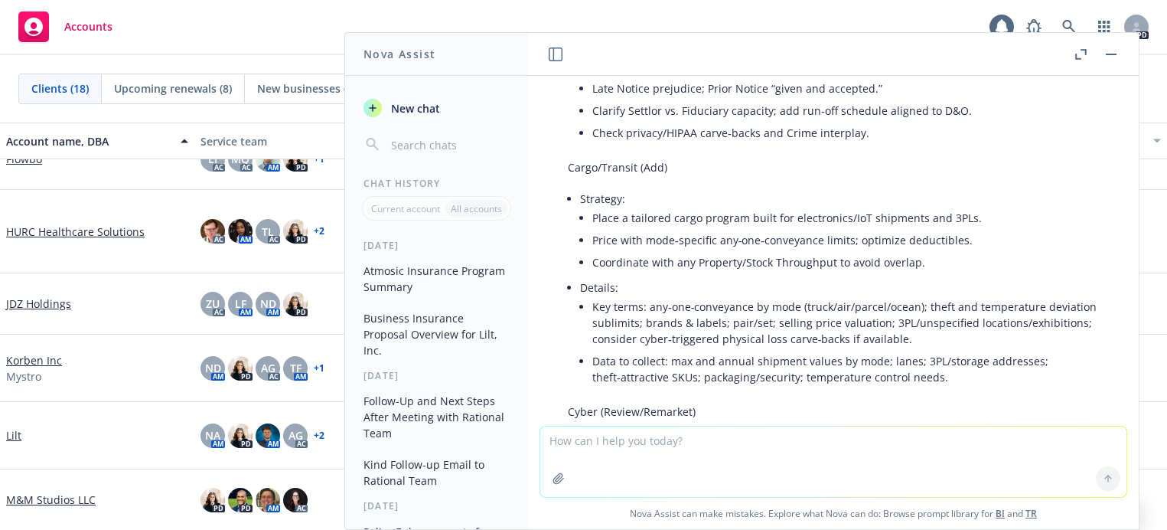
click at [980, 388] on li "Data to collect: max and annual shipment values by mode; lanes; 3PL/storage add…" at bounding box center [845, 369] width 507 height 38
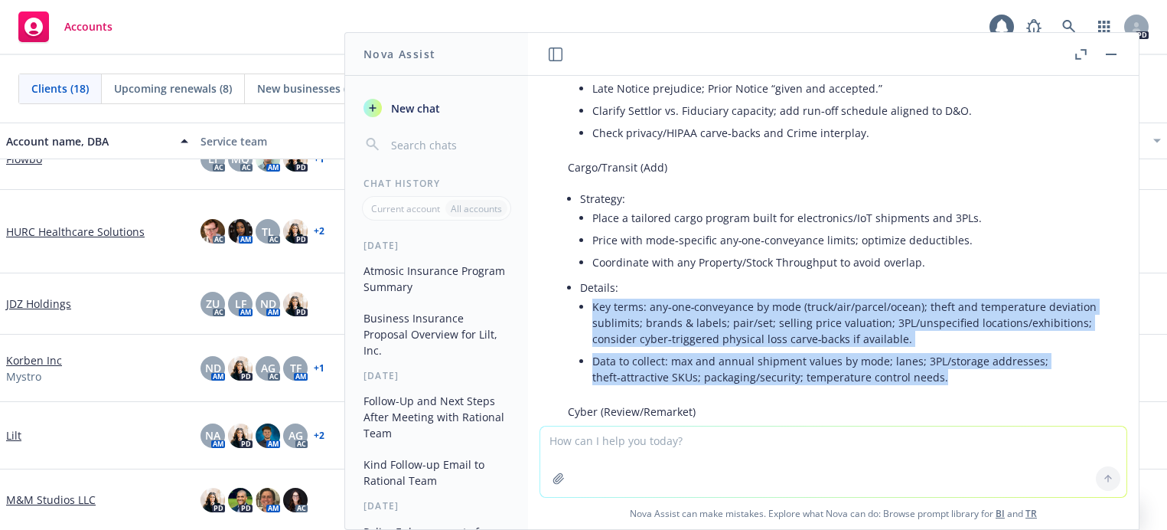
drag, startPoint x: 942, startPoint y: 406, endPoint x: 588, endPoint y: 338, distance: 360.2
click at [588, 338] on li "Details: Key terms: any‑one‑conveyance by mode (truck/air/parcel/ocean); theft …" at bounding box center [839, 333] width 519 height 115
copy ul "Key terms: any‑one‑conveyance by mode (truck/air/parcel/ocean); theft and tempe…"
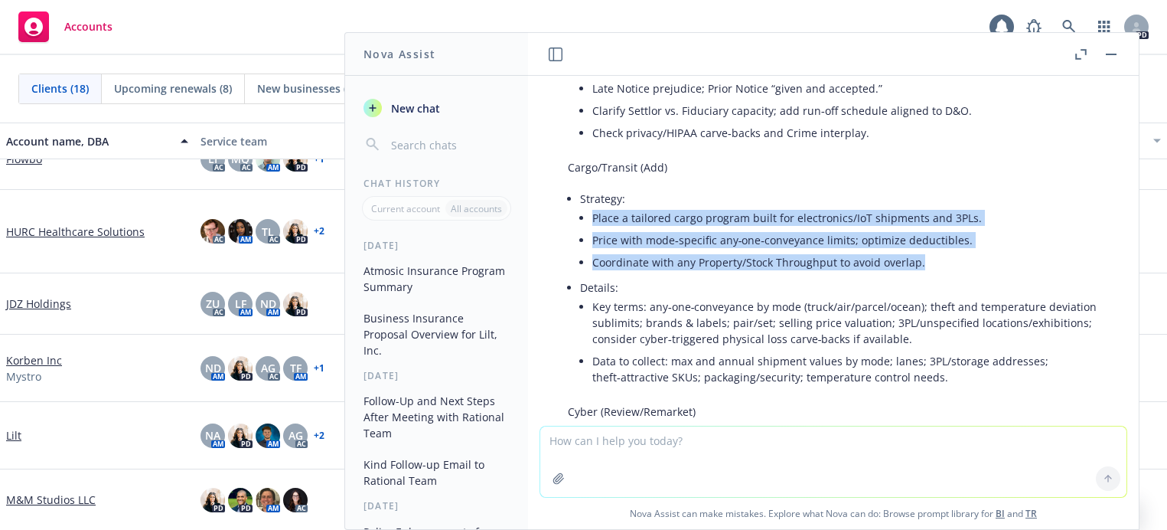
drag, startPoint x: 943, startPoint y: 290, endPoint x: 594, endPoint y: 248, distance: 351.6
click at [594, 248] on ul "Place a tailored cargo program built for electronics/IoT shipments and 3PLs. Pr…" at bounding box center [845, 240] width 507 height 67
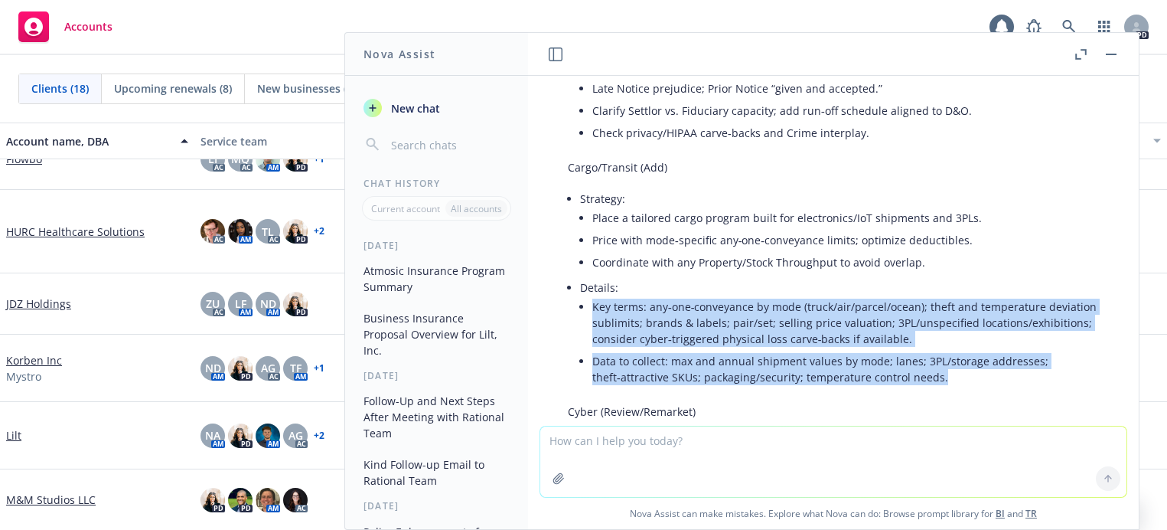
drag, startPoint x: 965, startPoint y: 405, endPoint x: 594, endPoint y: 332, distance: 377.6
click at [594, 332] on ul "Key terms: any‑one‑conveyance by mode (truck/air/parcel/ocean); theft and tempe…" at bounding box center [845, 341] width 507 height 93
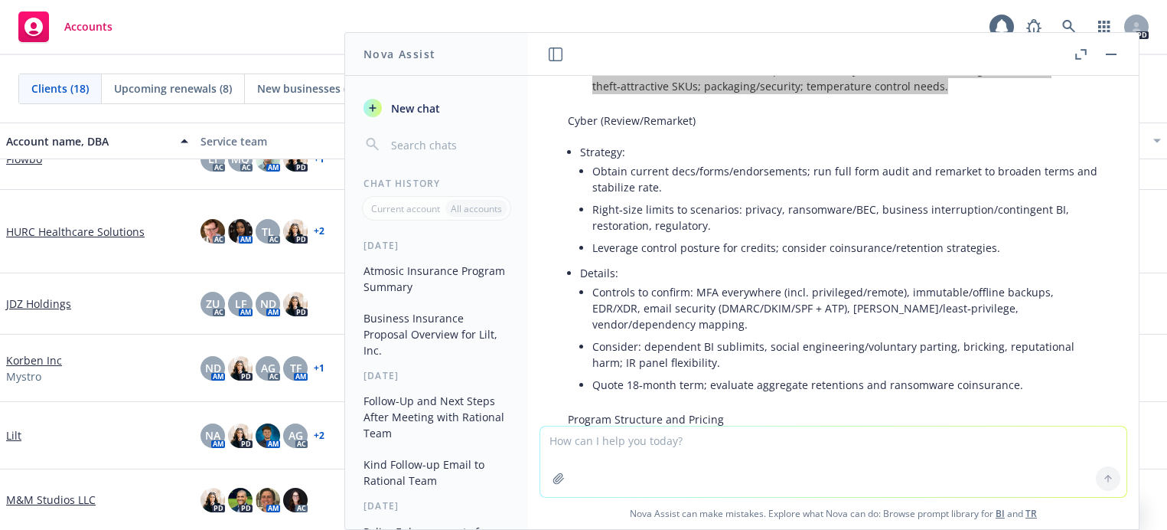
scroll to position [8556, 0]
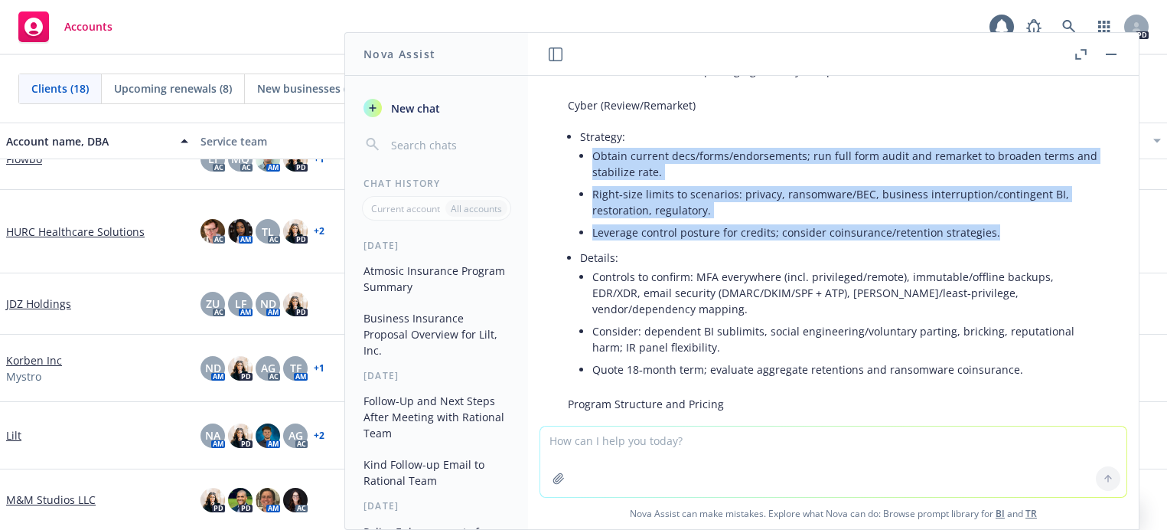
drag, startPoint x: 1001, startPoint y: 269, endPoint x: 593, endPoint y: 187, distance: 415.6
click at [593, 187] on ul "Obtain current decs/forms/endorsements; run full form audit and remarket to bro…" at bounding box center [845, 194] width 507 height 99
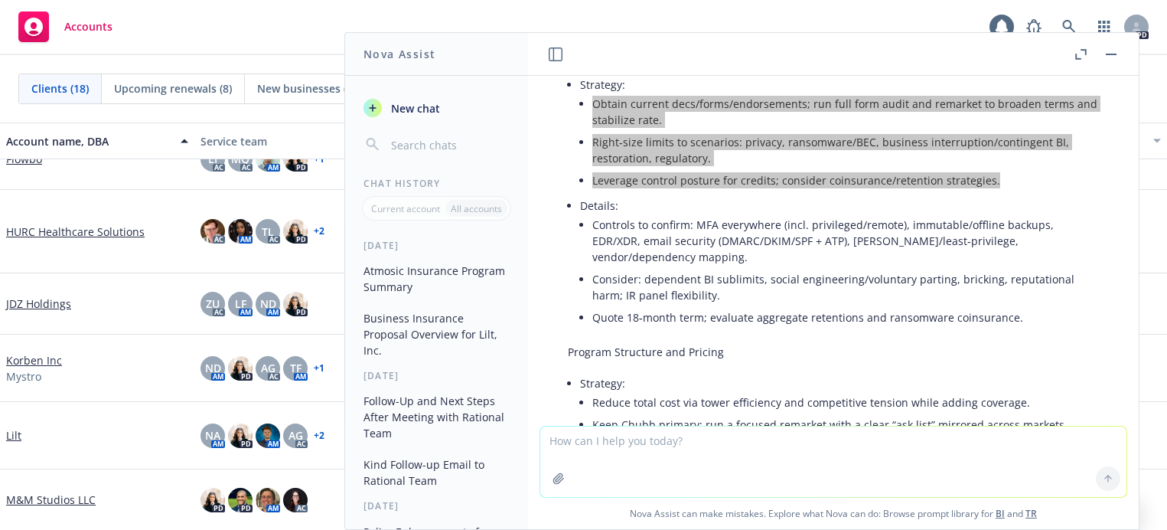
scroll to position [8633, 0]
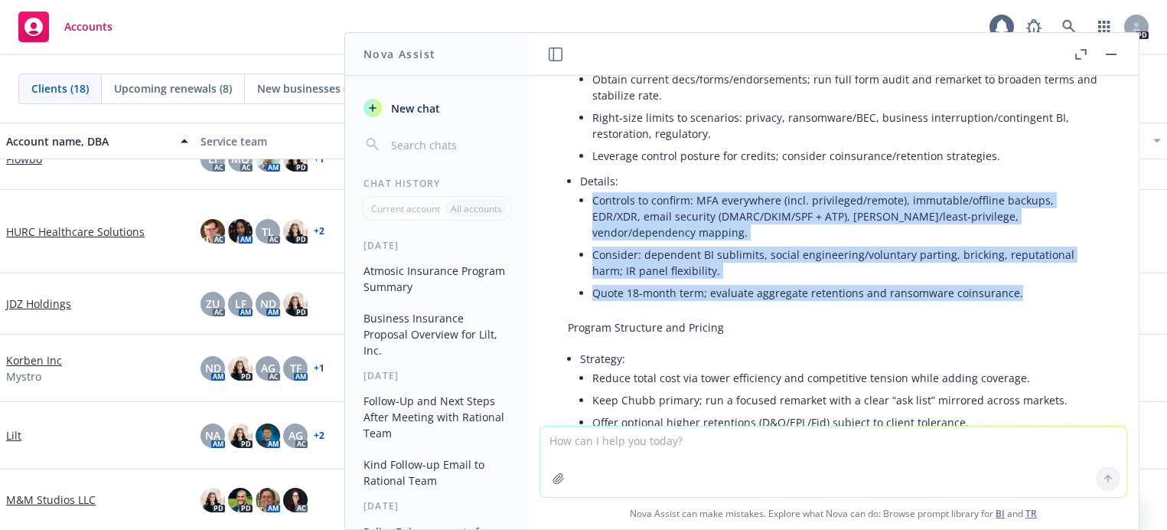
drag, startPoint x: 1021, startPoint y: 324, endPoint x: 586, endPoint y: 233, distance: 444.1
click at [586, 233] on li "Details: Controls to confirm: MFA everywhere (incl. privileged/remote), immutab…" at bounding box center [839, 238] width 519 height 137
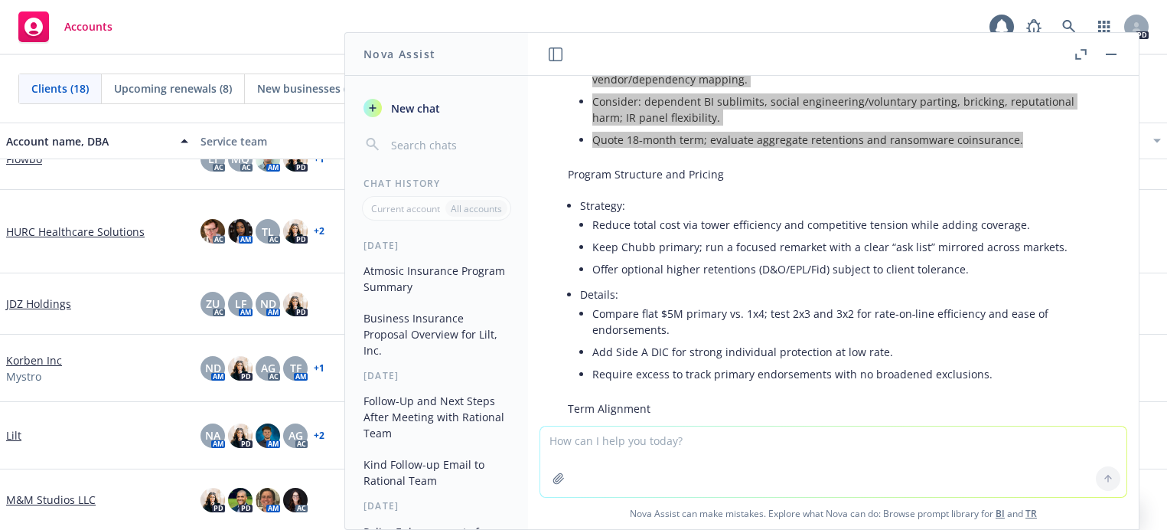
scroll to position [8862, 0]
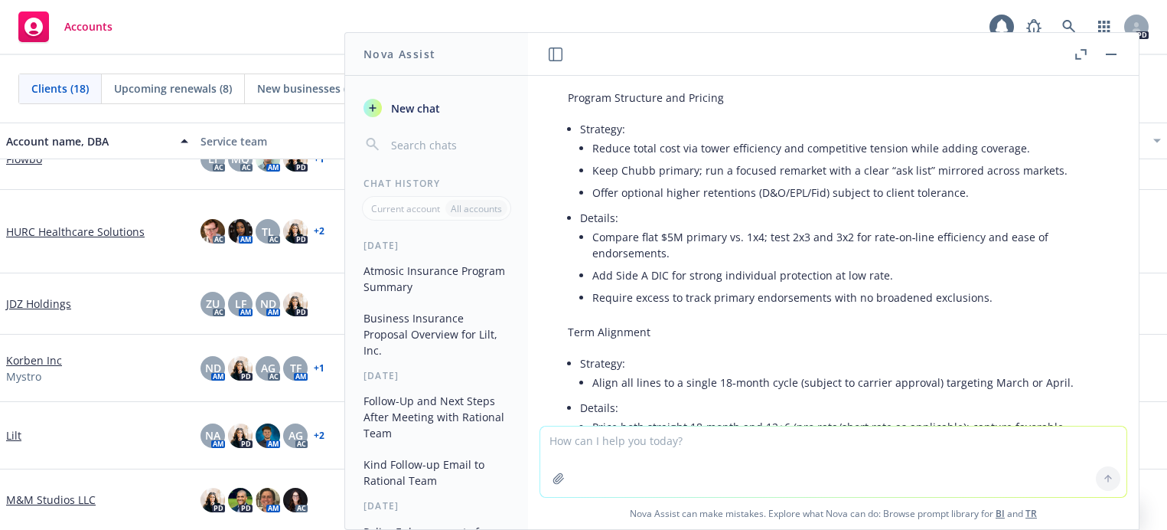
click at [659, 204] on li "Offer optional higher retentions (D&O/EPL/Fid) subject to client tolerance." at bounding box center [845, 192] width 507 height 22
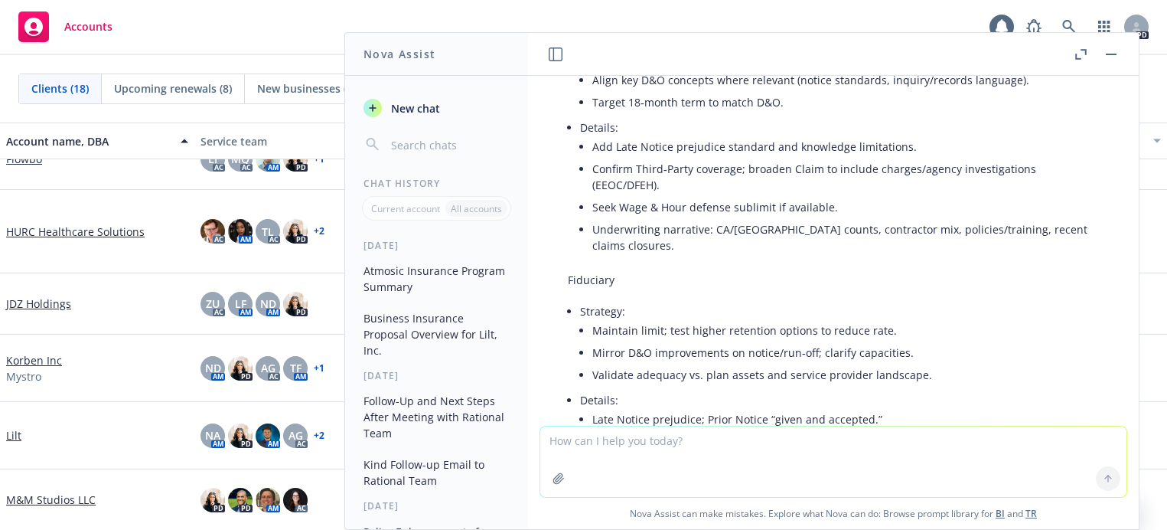
scroll to position [7944, 0]
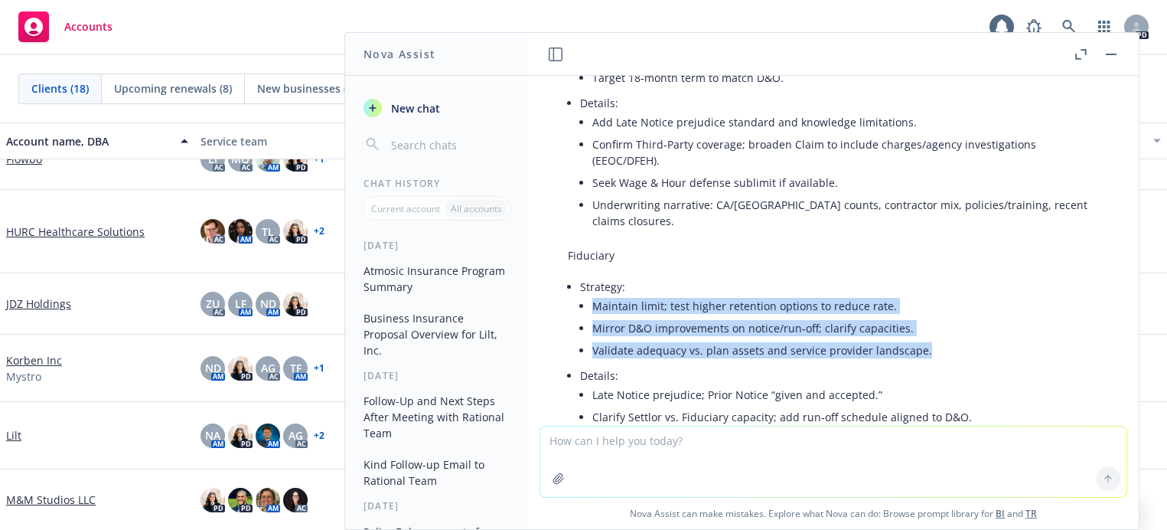
drag, startPoint x: 942, startPoint y: 384, endPoint x: 593, endPoint y: 335, distance: 351.7
click at [593, 335] on ul "Maintain limit; test higher retention options to reduce rate. Mirror D&O improv…" at bounding box center [845, 328] width 507 height 67
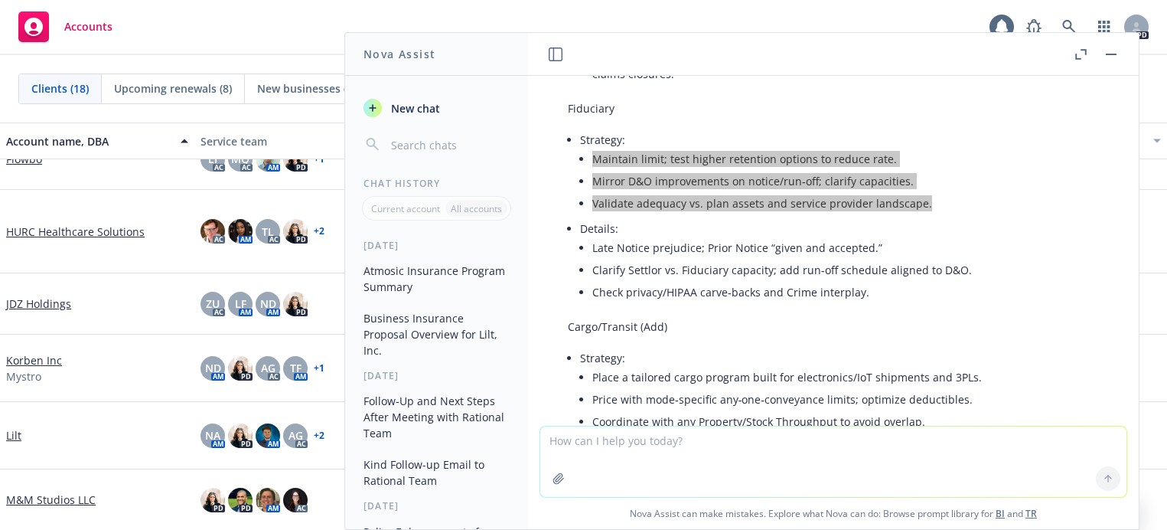
scroll to position [8097, 0]
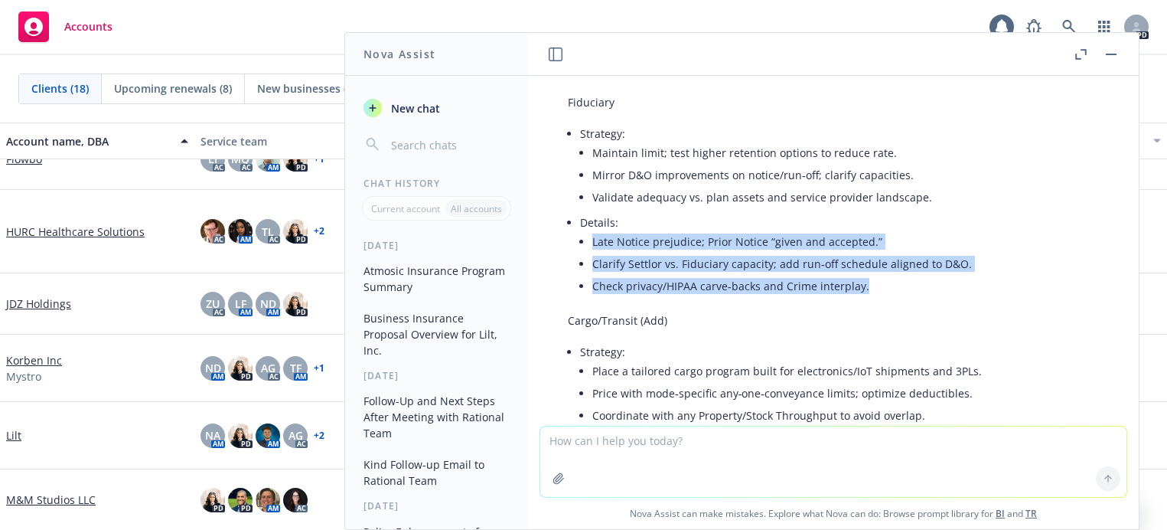
drag, startPoint x: 866, startPoint y: 322, endPoint x: 581, endPoint y: 276, distance: 288.6
click at [592, 276] on ul "Late Notice prejudice; Prior Notice “given and accepted.” Clarify Settlor vs. F…" at bounding box center [845, 263] width 507 height 67
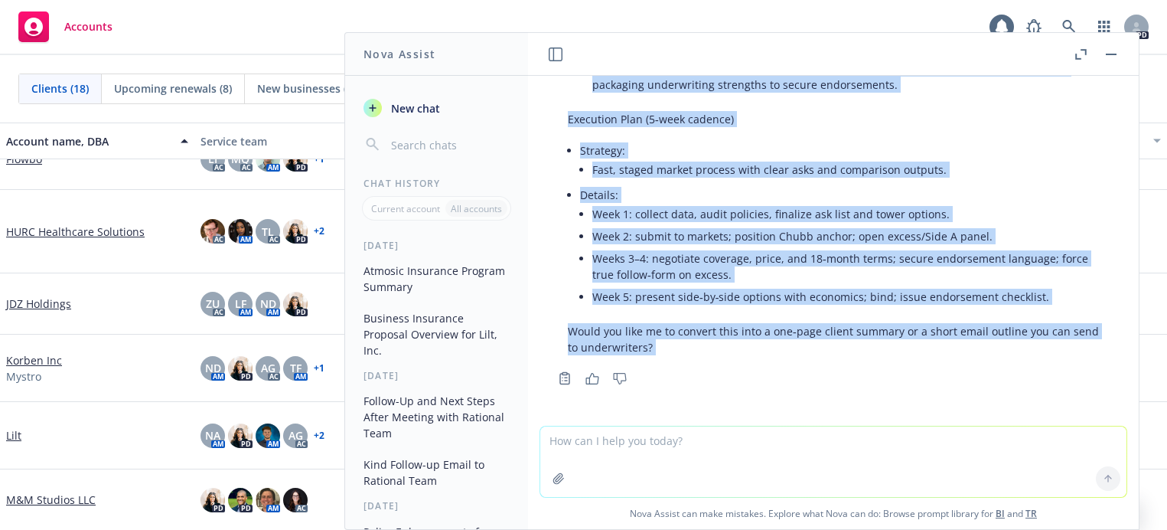
scroll to position [9735, 0]
drag, startPoint x: 573, startPoint y: 204, endPoint x: 934, endPoint y: 356, distance: 391.1
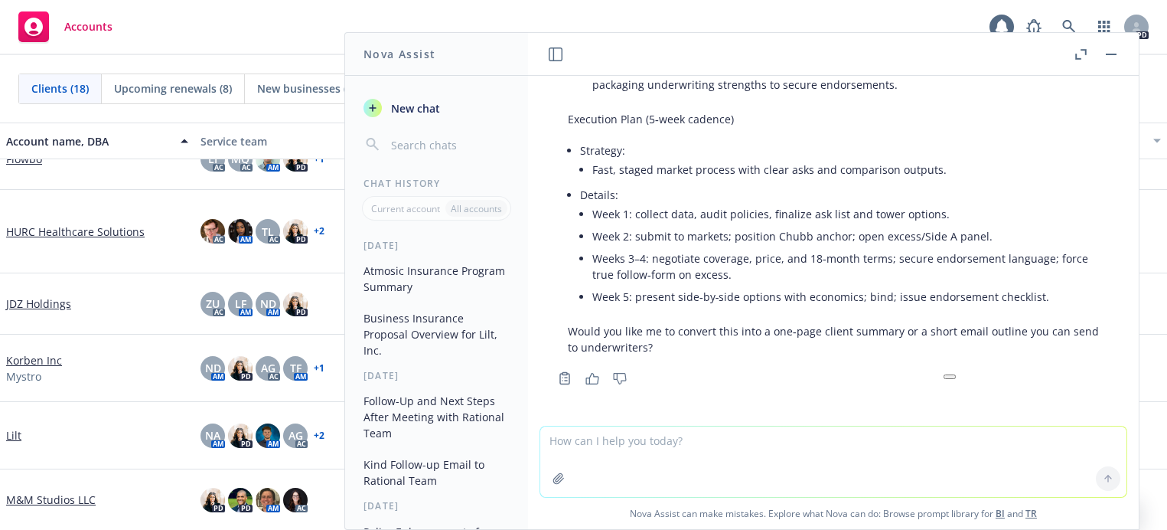
click at [749, 462] on textarea at bounding box center [833, 461] width 586 height 70
click at [747, 458] on textarea at bounding box center [833, 461] width 586 height 70
type textarea "yes"
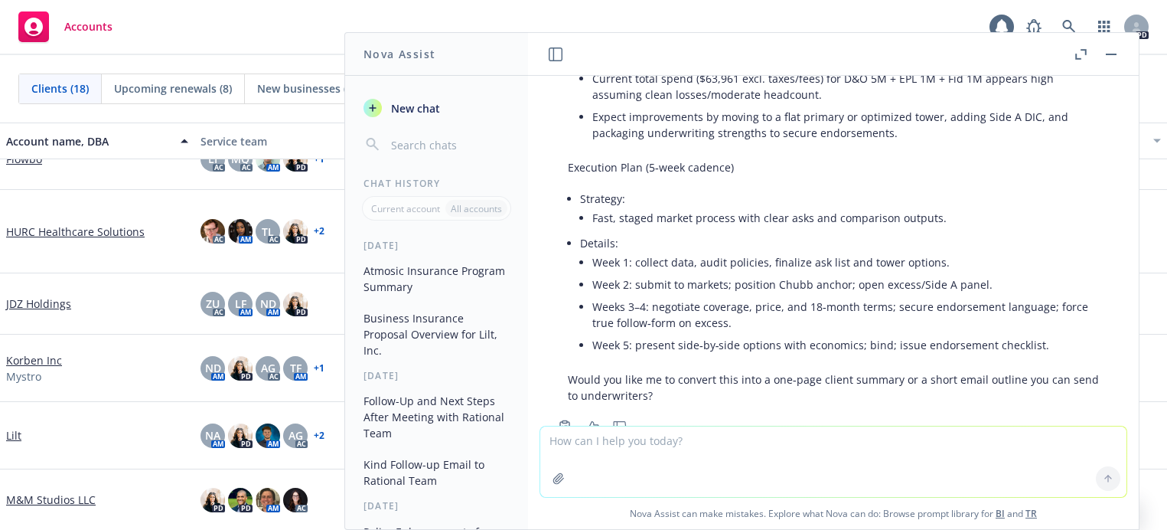
scroll to position [9681, 0]
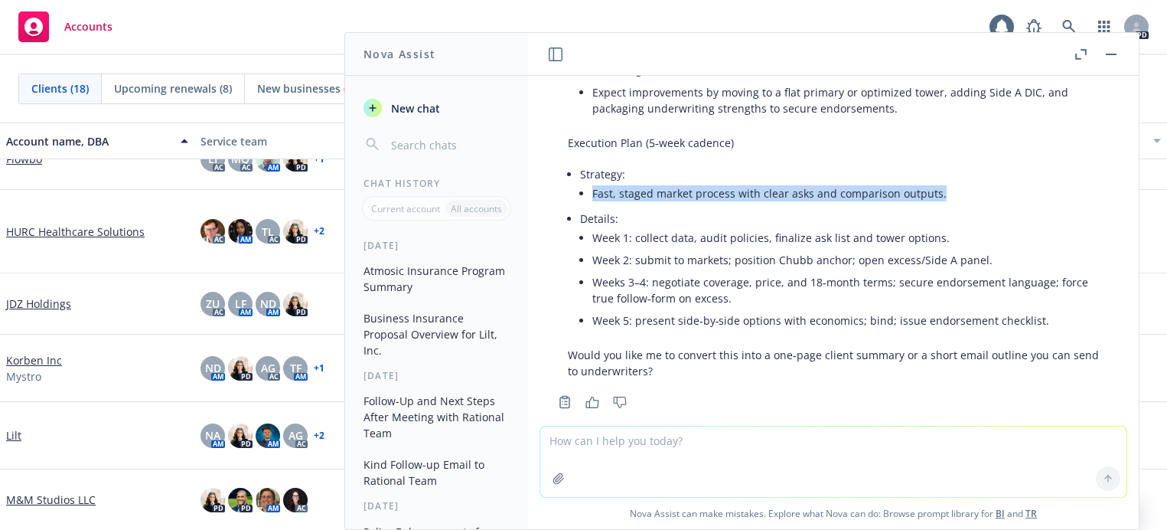
drag, startPoint x: 945, startPoint y: 225, endPoint x: 594, endPoint y: 216, distance: 350.7
click at [594, 204] on li "Fast, staged market process with clear asks and comparison outputs." at bounding box center [845, 193] width 507 height 22
